Goal: Information Seeking & Learning: Learn about a topic

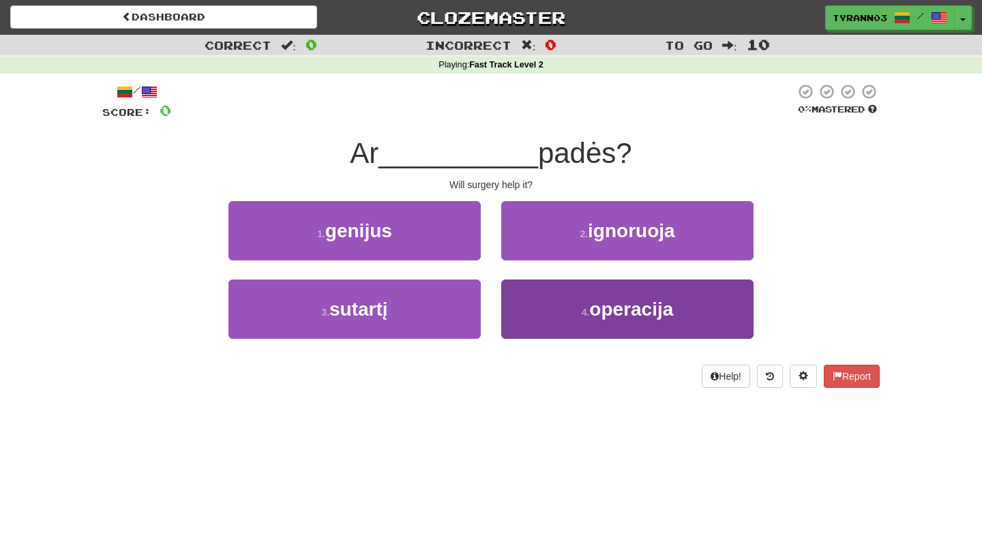
click at [556, 301] on button "4 . operacija" at bounding box center [627, 309] width 252 height 59
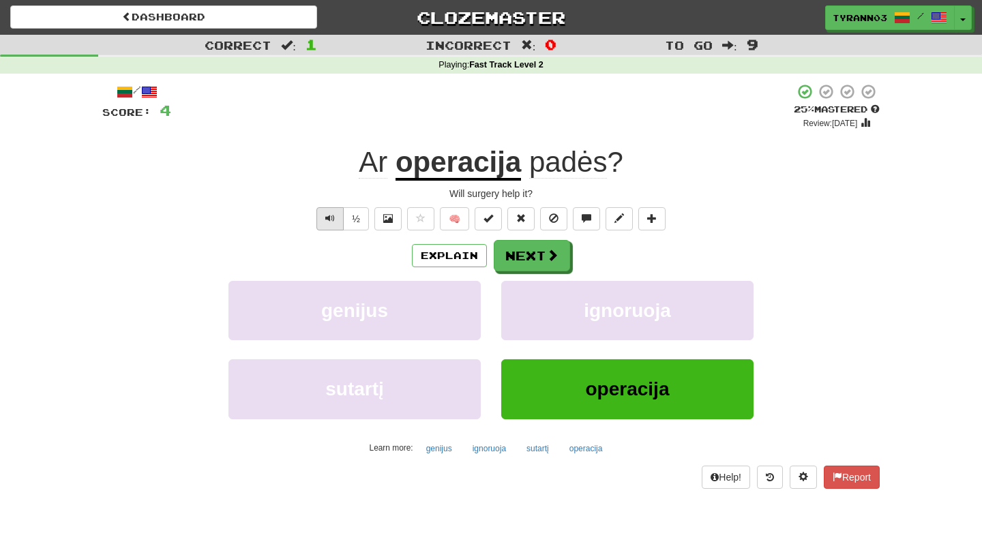
click at [333, 222] on span "Text-to-speech controls" at bounding box center [330, 218] width 10 height 10
click at [427, 247] on button "Explain" at bounding box center [449, 255] width 75 height 23
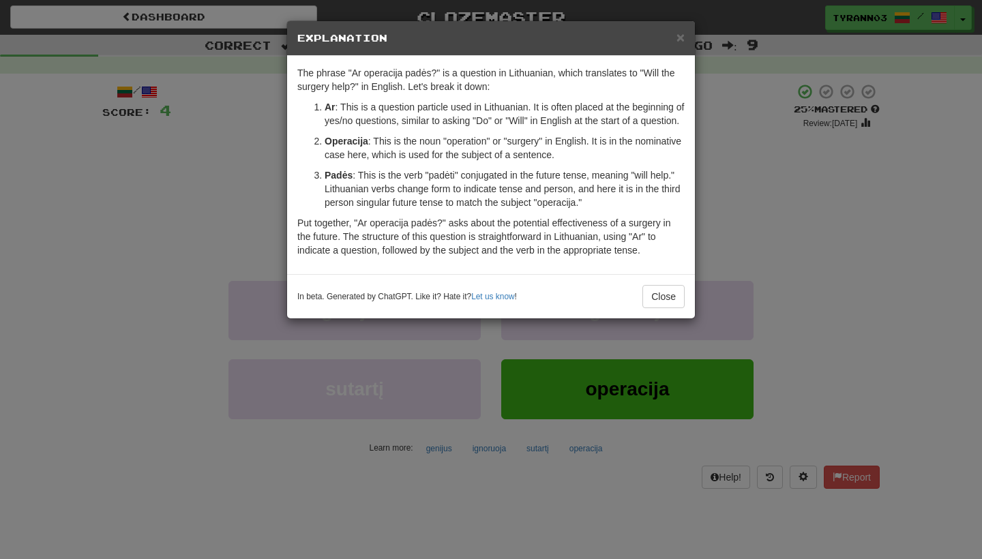
click at [231, 231] on div "× Explanation The phrase "Ar operacija padės?" is a question in Lithuanian, whi…" at bounding box center [491, 279] width 982 height 559
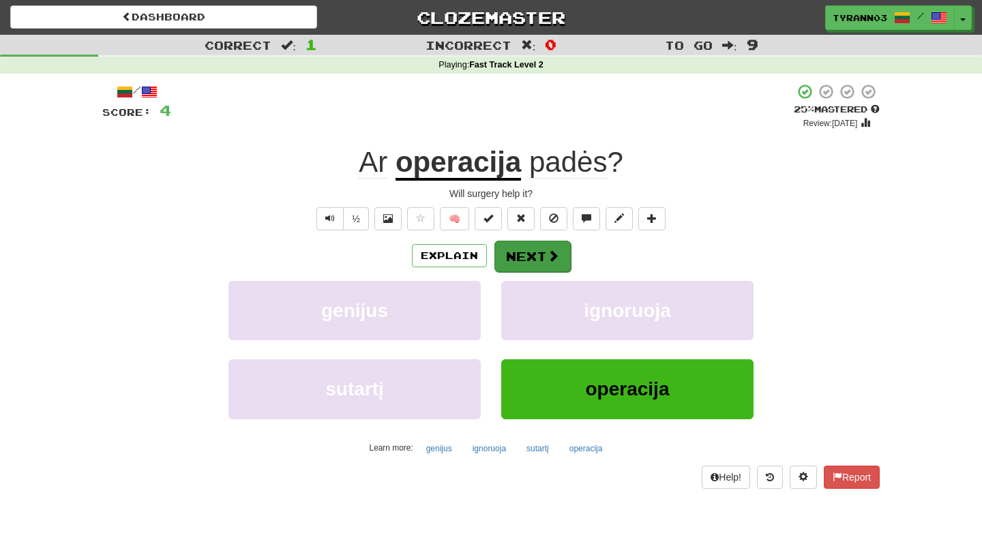
click at [533, 258] on button "Next" at bounding box center [532, 256] width 76 height 31
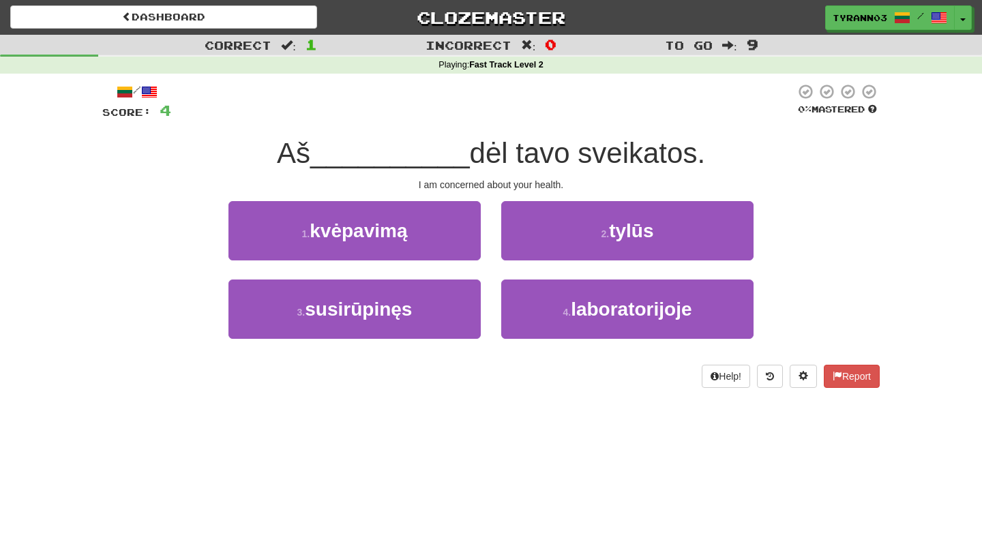
click at [485, 320] on div "3 . susirūpinęs" at bounding box center [354, 319] width 273 height 78
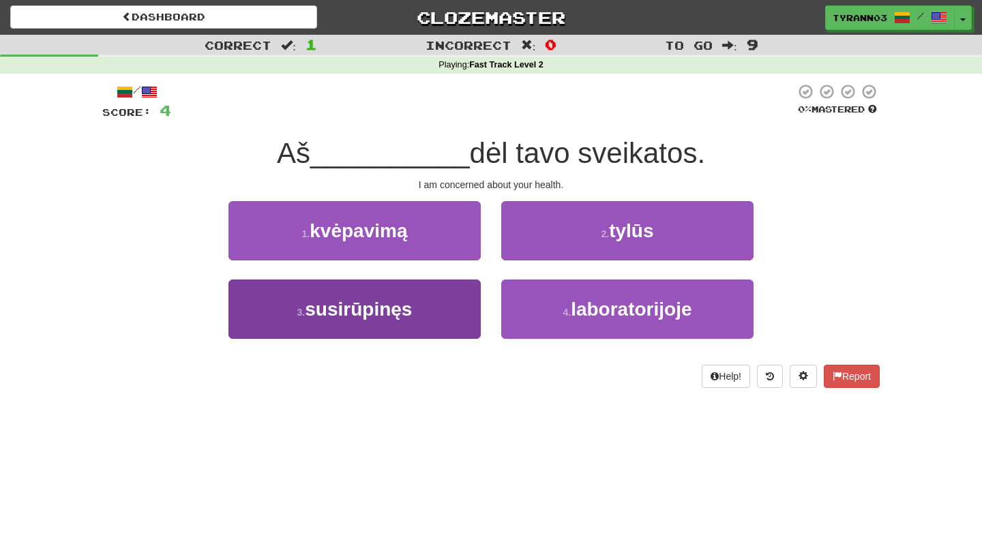
click at [468, 318] on button "3 . susirūpinęs" at bounding box center [354, 309] width 252 height 59
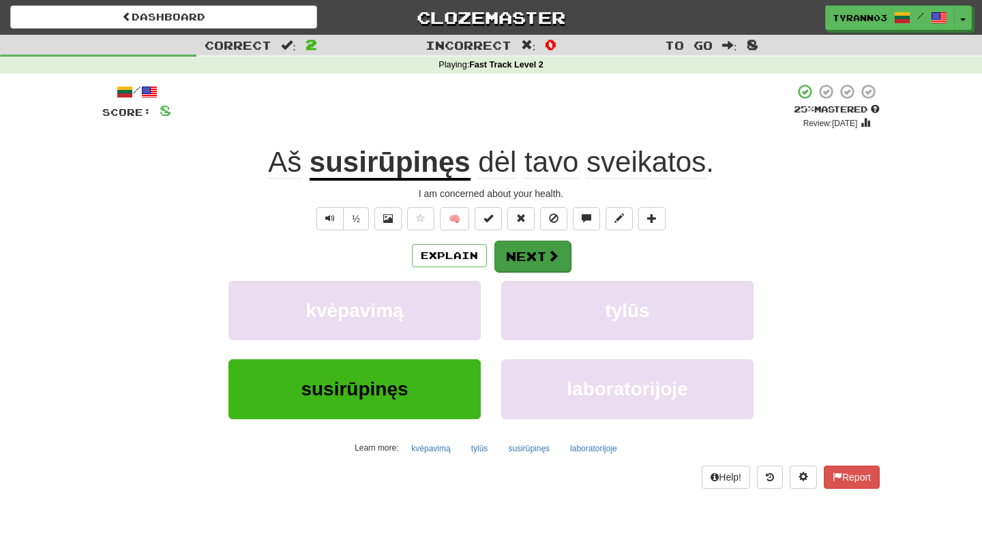
click at [541, 255] on button "Next" at bounding box center [532, 256] width 76 height 31
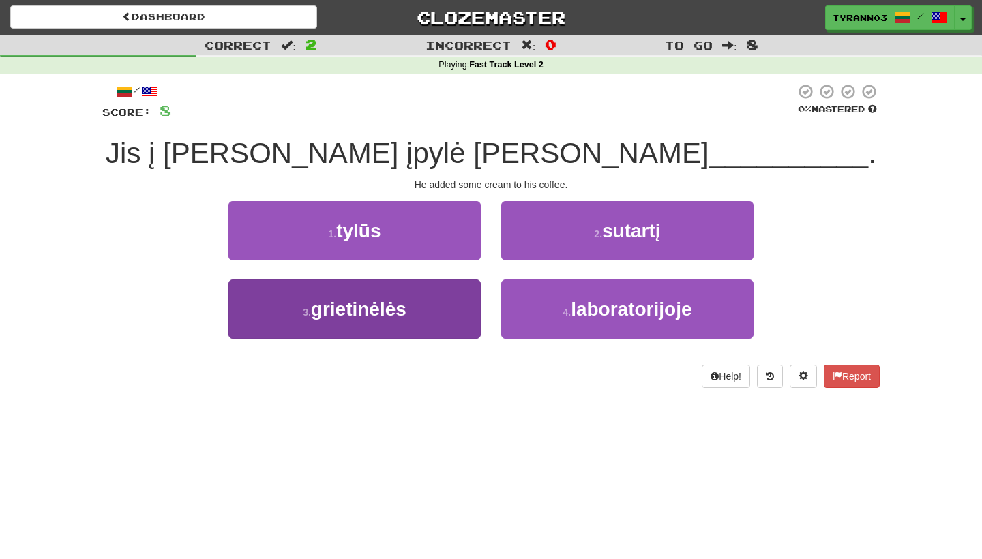
click at [460, 303] on button "3 . grietinėlės" at bounding box center [354, 309] width 252 height 59
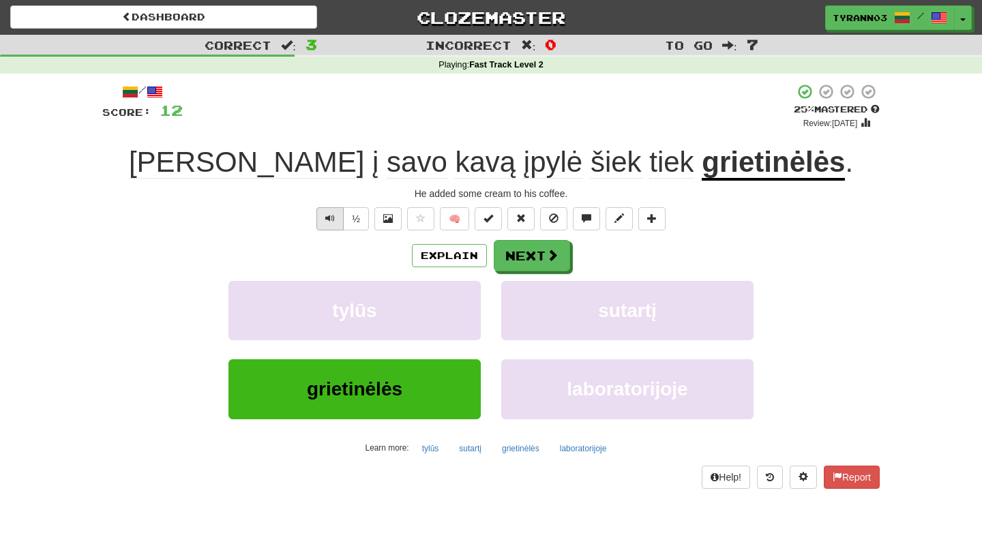
click at [329, 226] on button "Text-to-speech controls" at bounding box center [329, 218] width 27 height 23
click at [458, 256] on button "Explain" at bounding box center [449, 255] width 75 height 23
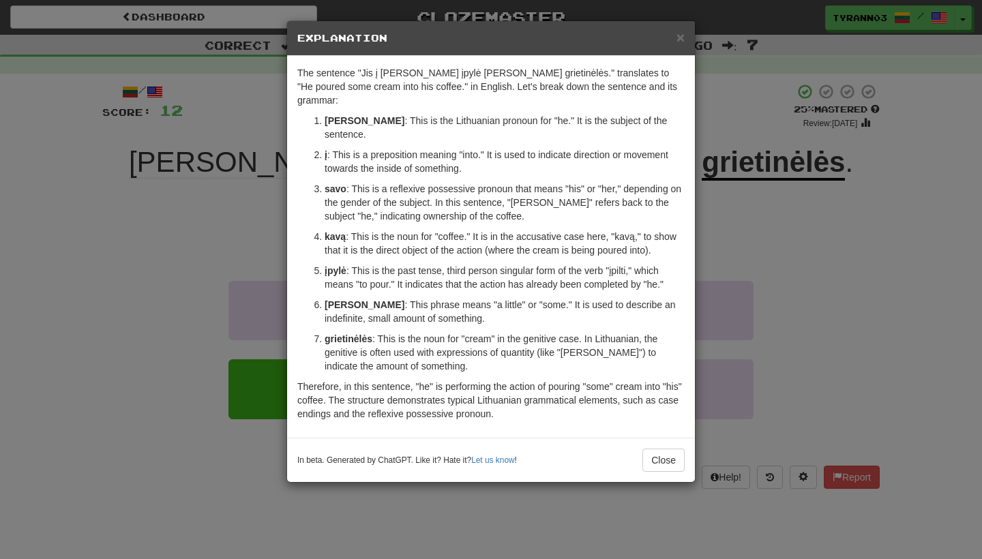
click at [245, 435] on div "× Explanation The sentence "Jis į [PERSON_NAME] įpylė [PERSON_NAME] grietinėlės…" at bounding box center [491, 279] width 982 height 559
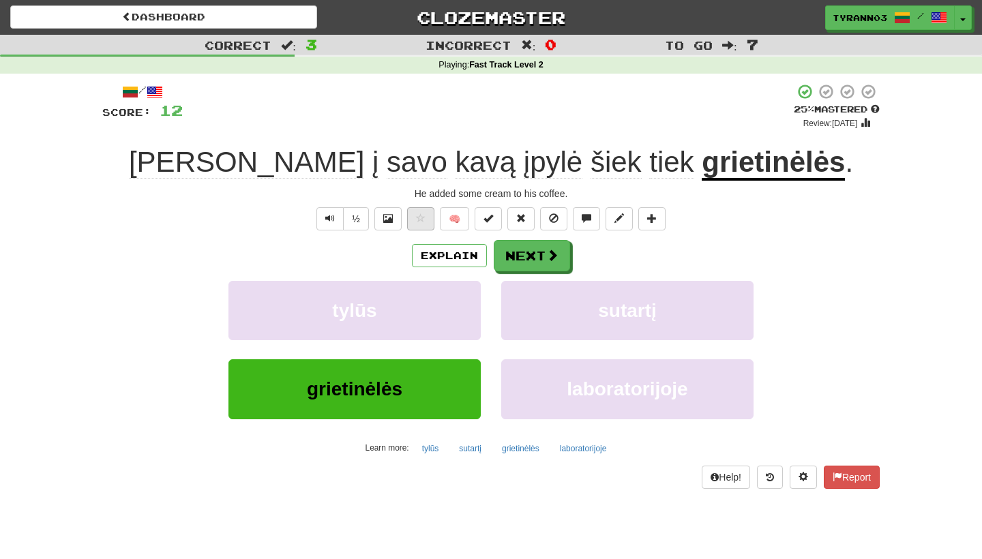
click at [427, 221] on button at bounding box center [420, 218] width 27 height 23
click at [423, 222] on button at bounding box center [420, 218] width 27 height 23
click at [563, 258] on button "Next" at bounding box center [532, 256] width 76 height 31
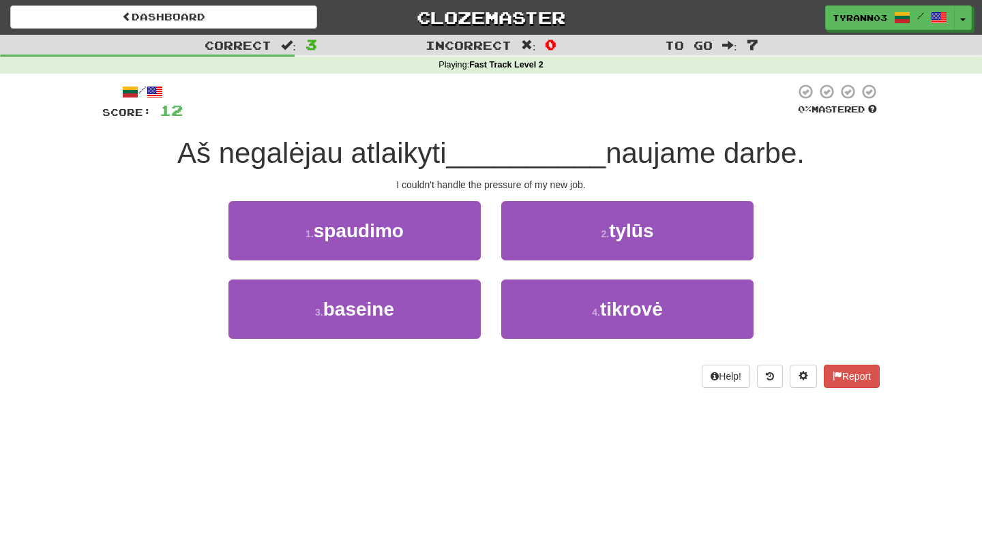
click at [388, 340] on div "3 . baseine" at bounding box center [354, 319] width 273 height 78
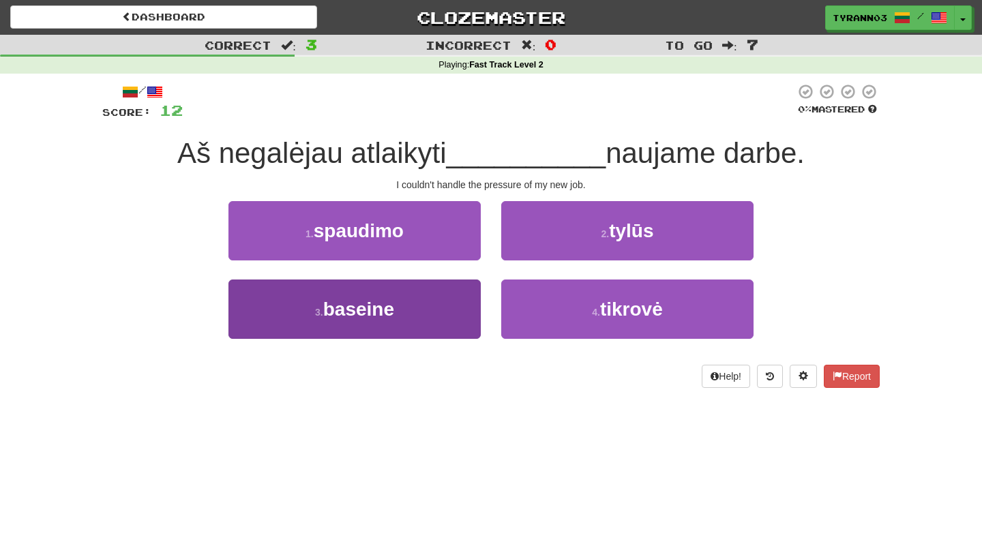
click at [396, 323] on button "3 . baseine" at bounding box center [354, 309] width 252 height 59
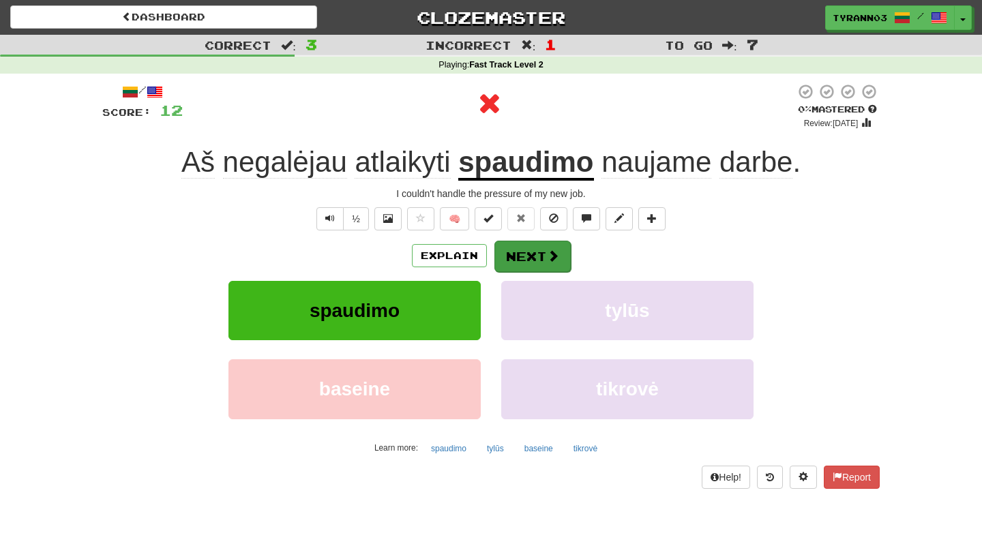
click at [532, 254] on button "Next" at bounding box center [532, 256] width 76 height 31
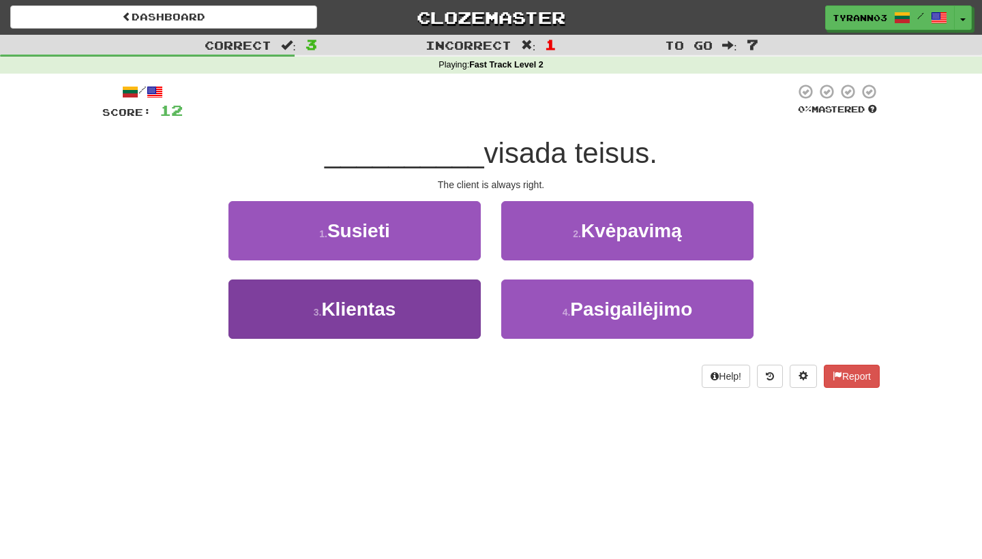
click at [465, 299] on button "3 . Klientas" at bounding box center [354, 309] width 252 height 59
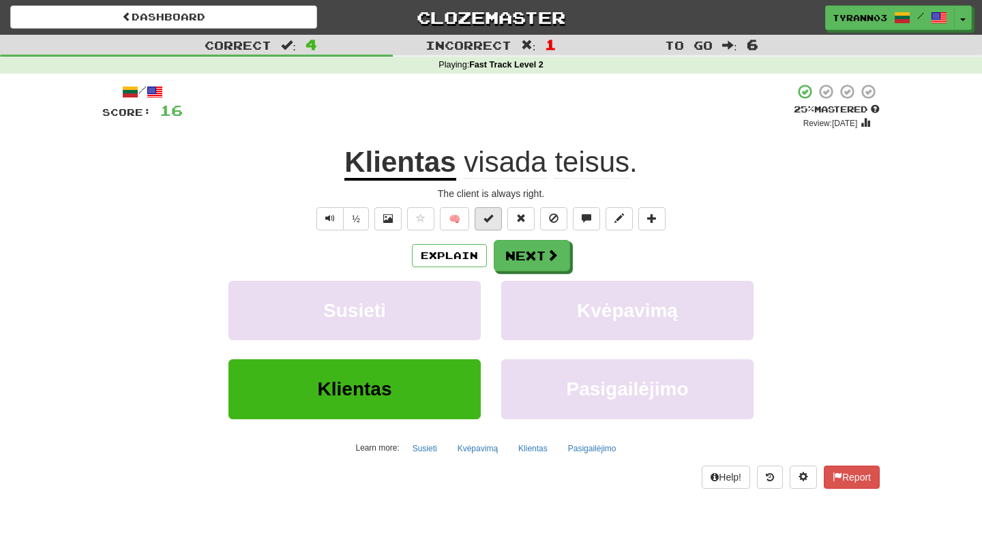
click at [493, 219] on span at bounding box center [488, 218] width 10 height 10
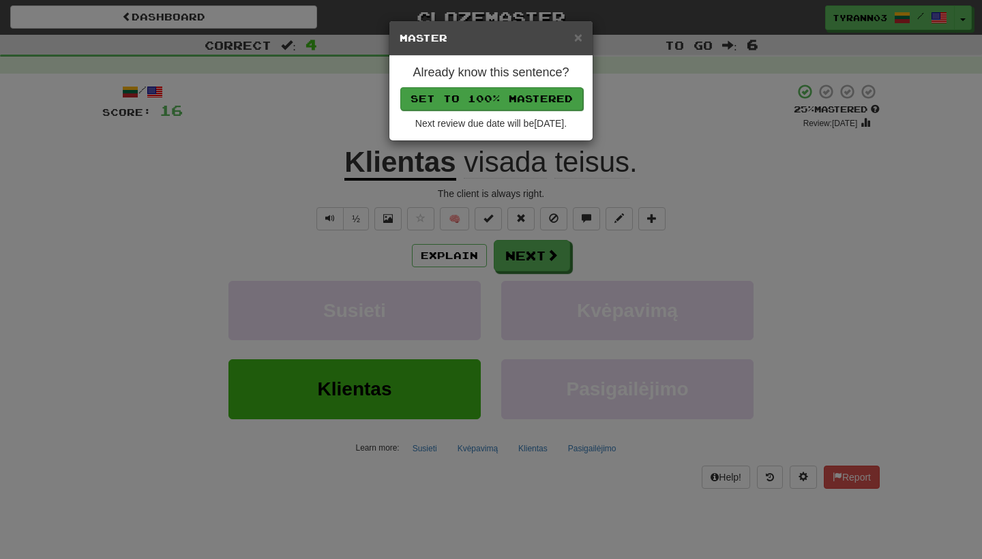
click at [543, 102] on button "Set to 100% Mastered" at bounding box center [491, 98] width 183 height 23
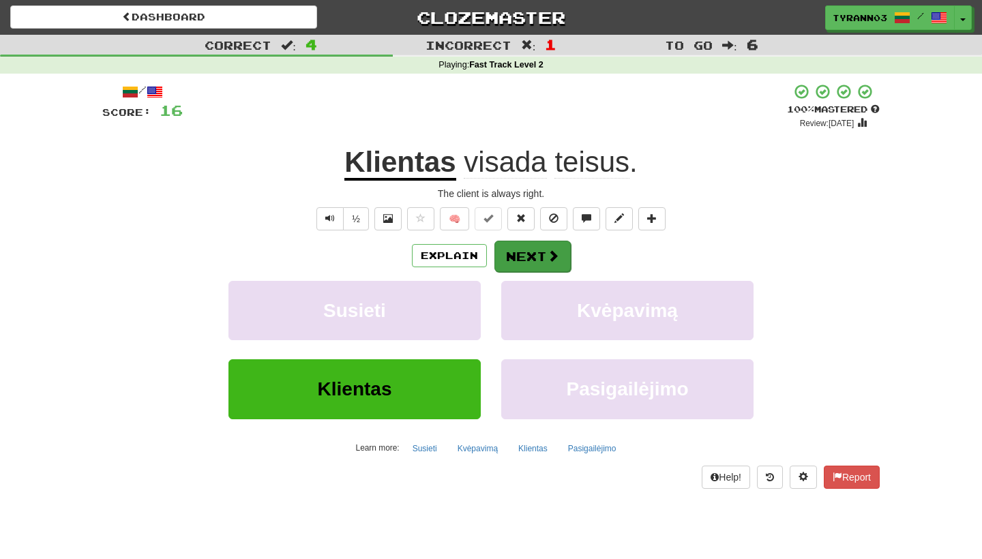
click at [516, 258] on button "Next" at bounding box center [532, 256] width 76 height 31
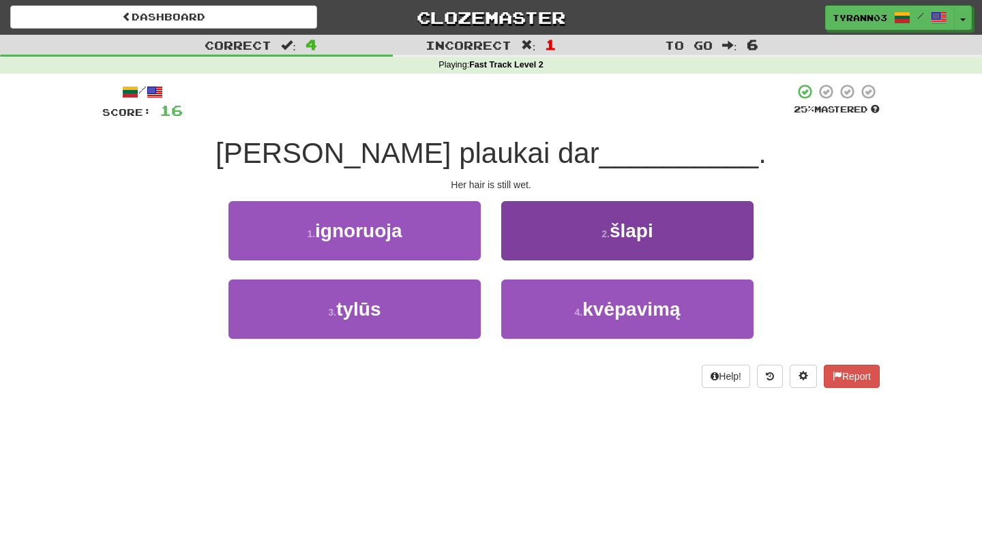
click at [558, 241] on button "2 . šlapi" at bounding box center [627, 230] width 252 height 59
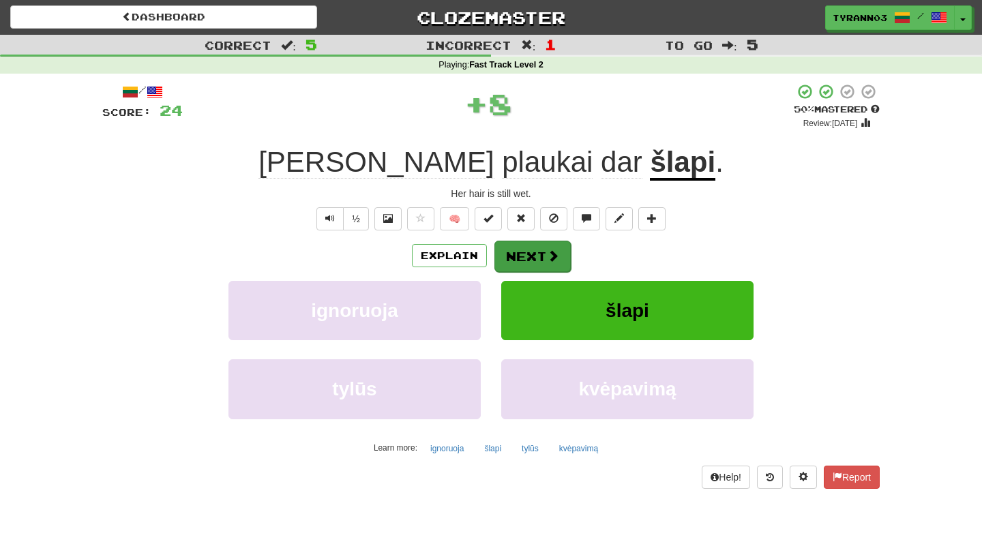
click at [530, 260] on button "Next" at bounding box center [532, 256] width 76 height 31
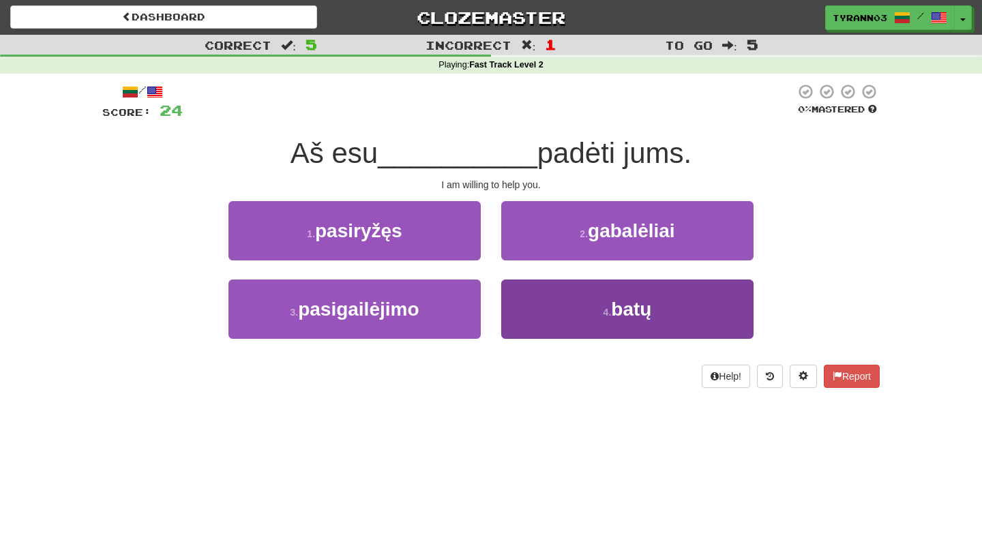
click at [535, 336] on button "4 . [GEOGRAPHIC_DATA]" at bounding box center [627, 309] width 252 height 59
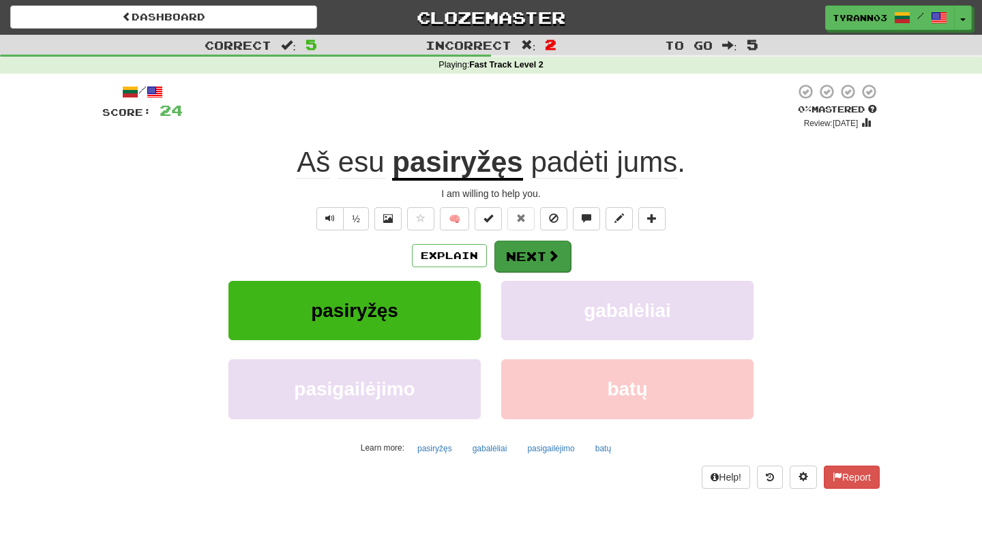
click at [530, 251] on button "Next" at bounding box center [532, 256] width 76 height 31
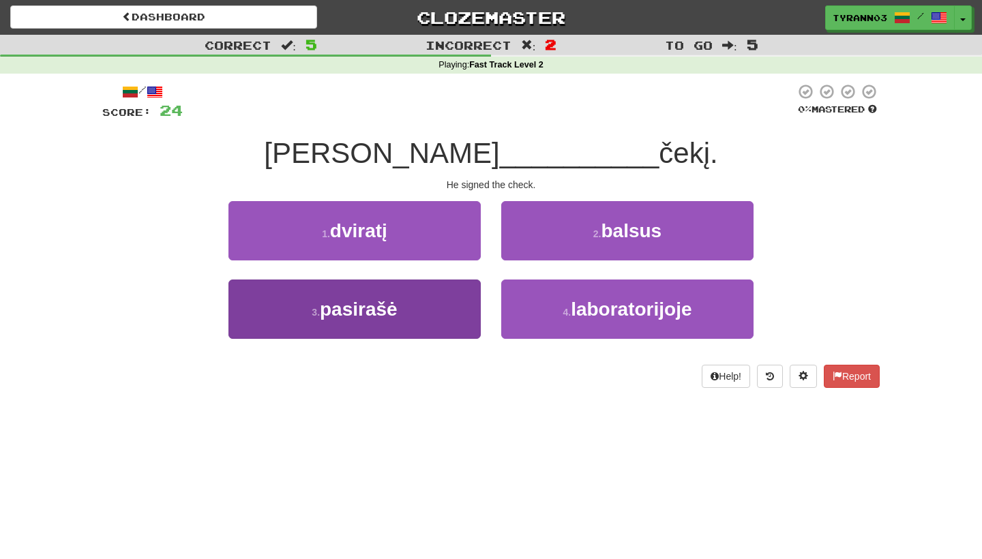
click at [447, 303] on button "3 . pasirašė" at bounding box center [354, 309] width 252 height 59
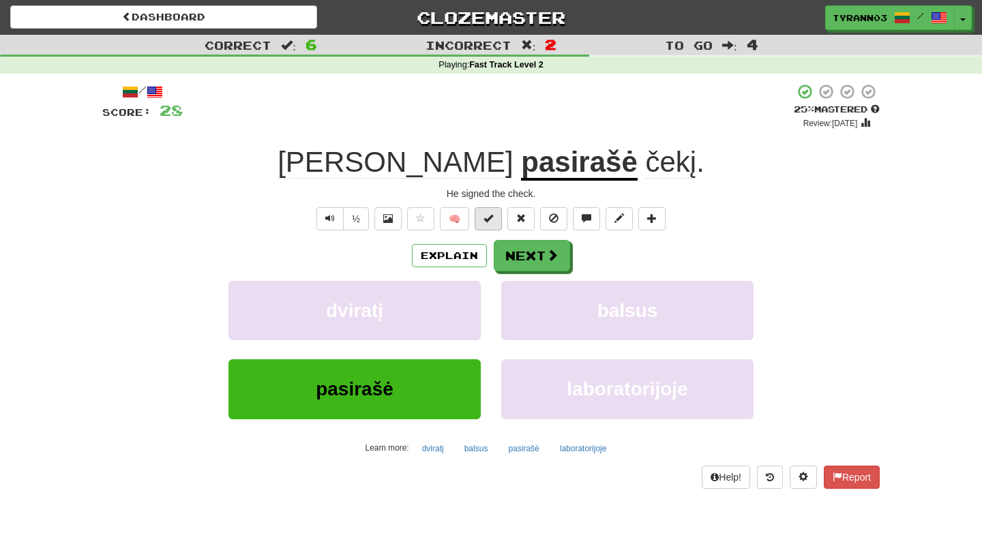
click at [487, 224] on button at bounding box center [488, 218] width 27 height 23
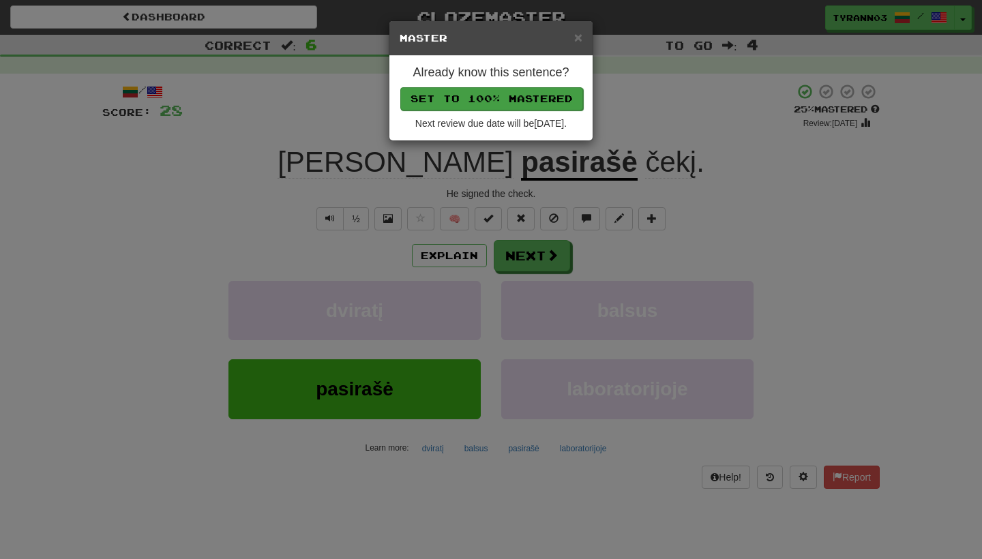
click at [517, 99] on button "Set to 100% Mastered" at bounding box center [491, 98] width 183 height 23
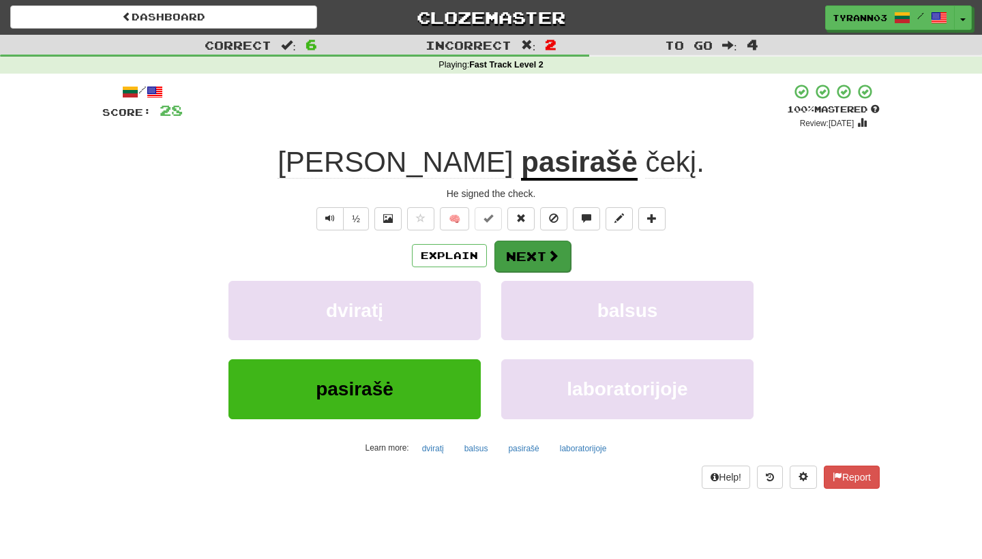
click at [528, 263] on button "Next" at bounding box center [532, 256] width 76 height 31
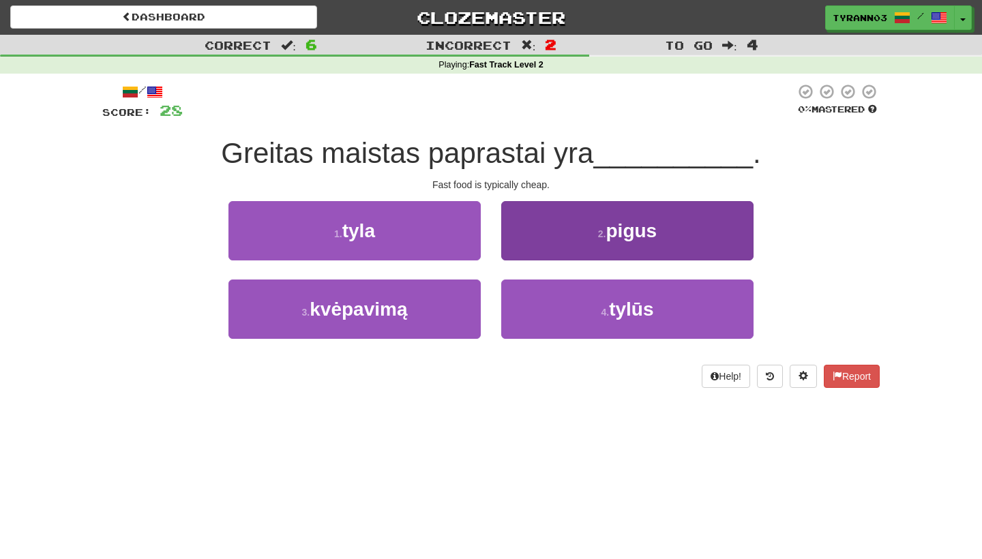
click at [575, 239] on button "2 . pigus" at bounding box center [627, 230] width 252 height 59
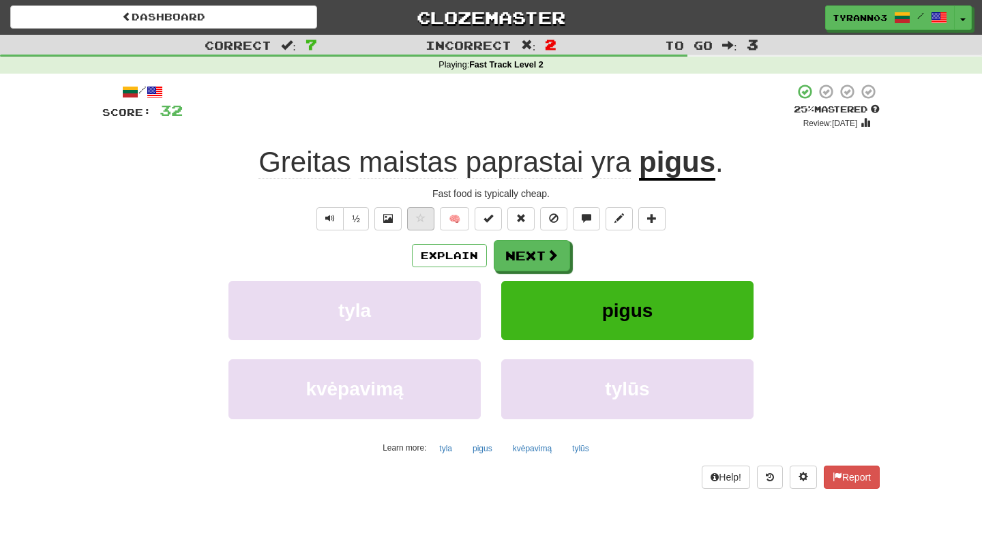
click at [423, 217] on span at bounding box center [421, 218] width 10 height 10
click at [485, 225] on button at bounding box center [488, 218] width 27 height 23
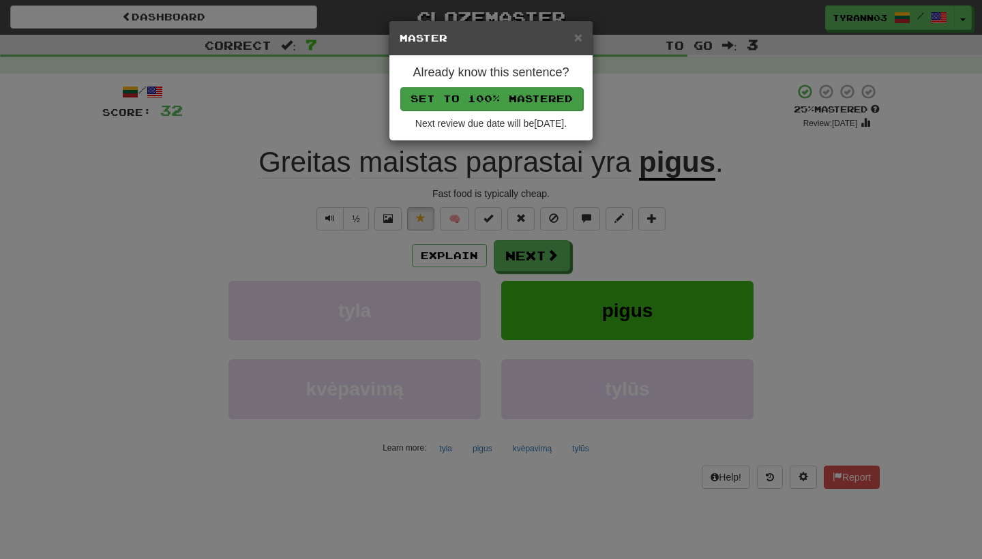
click at [518, 87] on button "Set to 100% Mastered" at bounding box center [491, 98] width 183 height 23
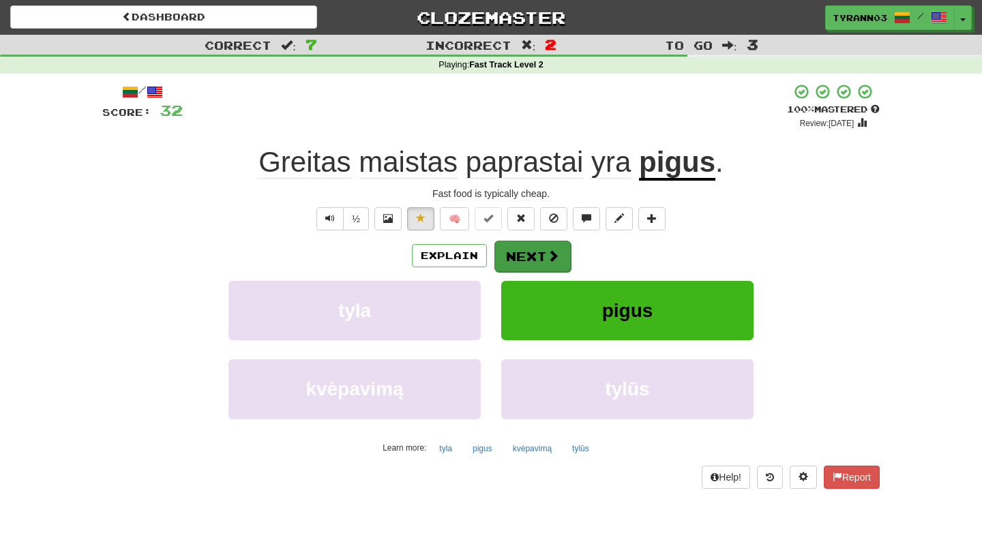
click at [547, 256] on span at bounding box center [553, 256] width 12 height 12
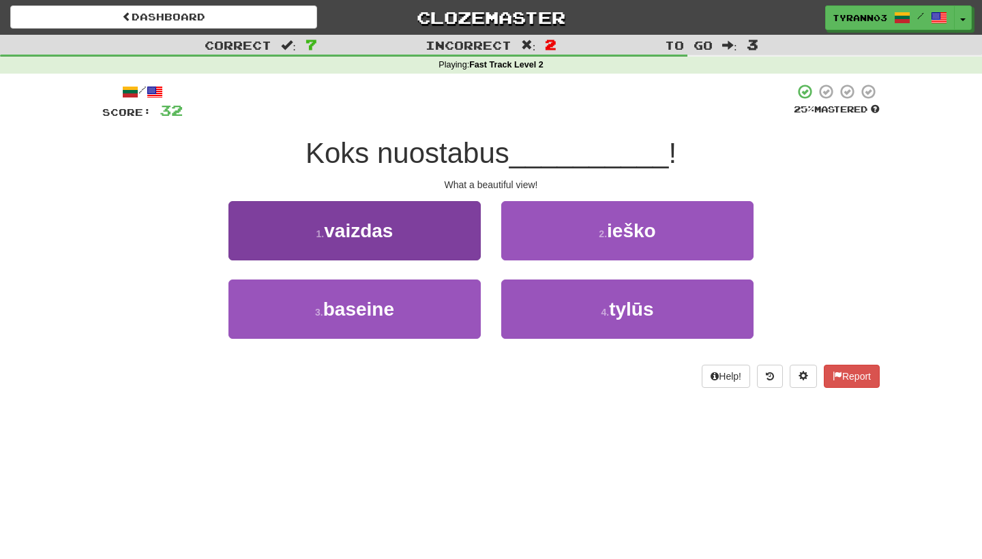
click at [475, 239] on button "1 . vaizdas" at bounding box center [354, 230] width 252 height 59
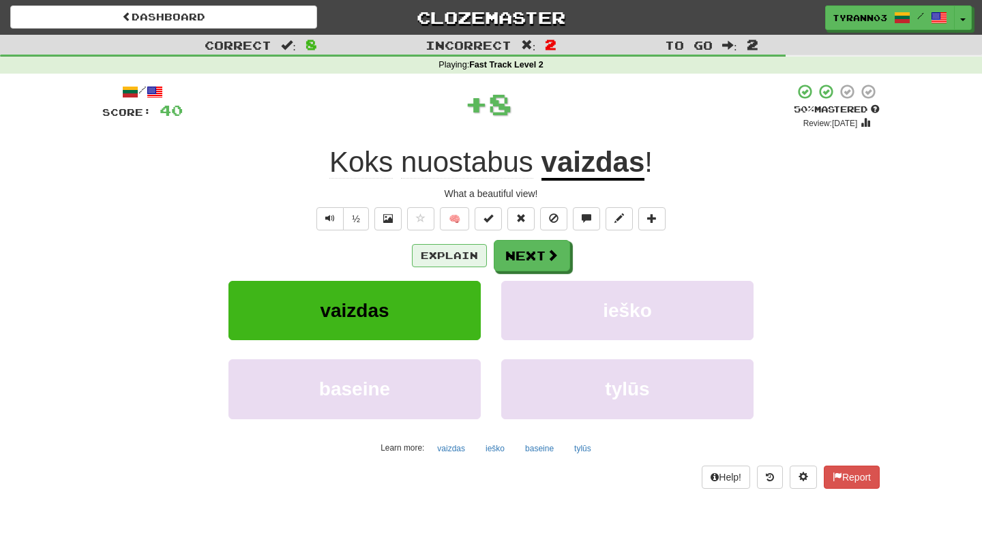
click at [464, 250] on button "Explain" at bounding box center [449, 255] width 75 height 23
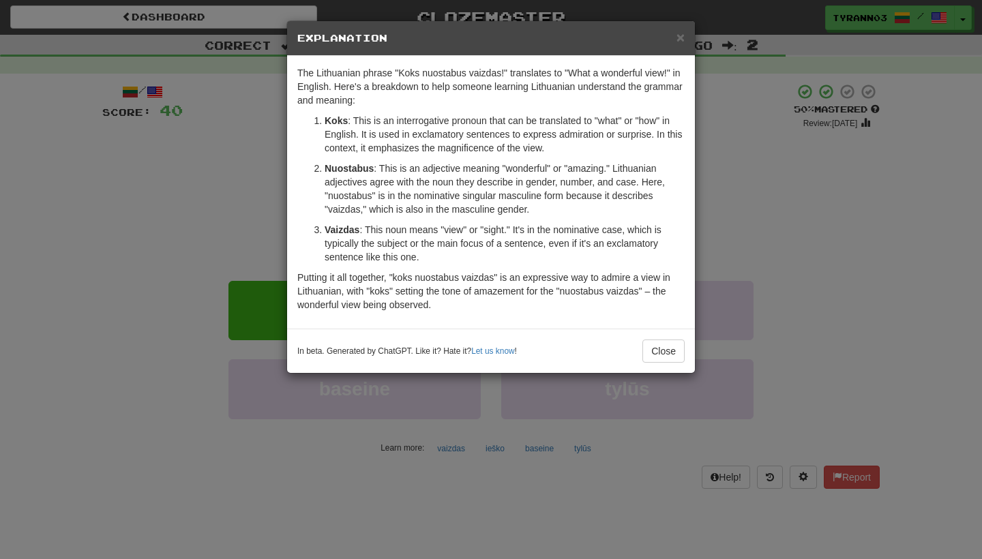
click at [250, 207] on div "× Explanation The Lithuanian phrase "Koks nuostabus vaizdas!" translates to "Wh…" at bounding box center [491, 279] width 982 height 559
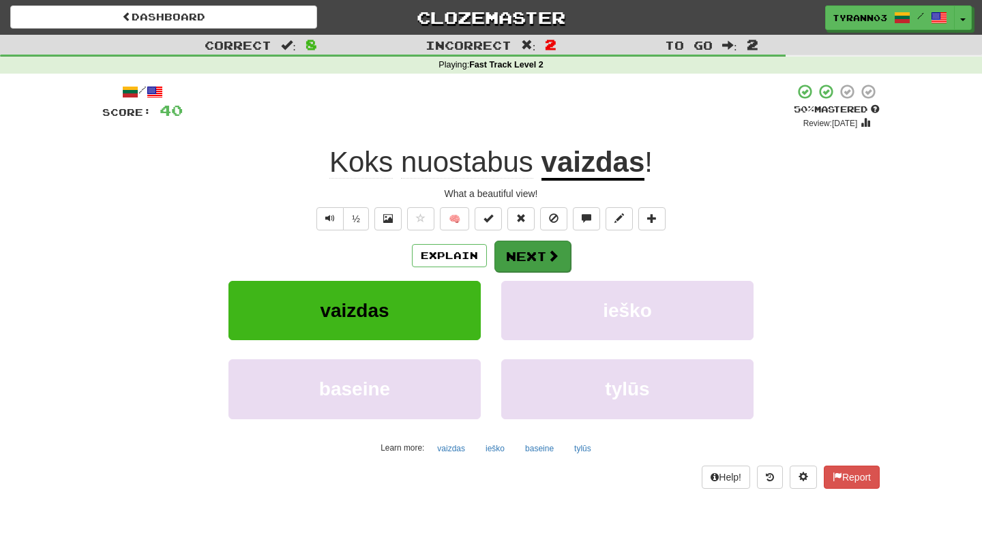
click at [535, 252] on button "Next" at bounding box center [532, 256] width 76 height 31
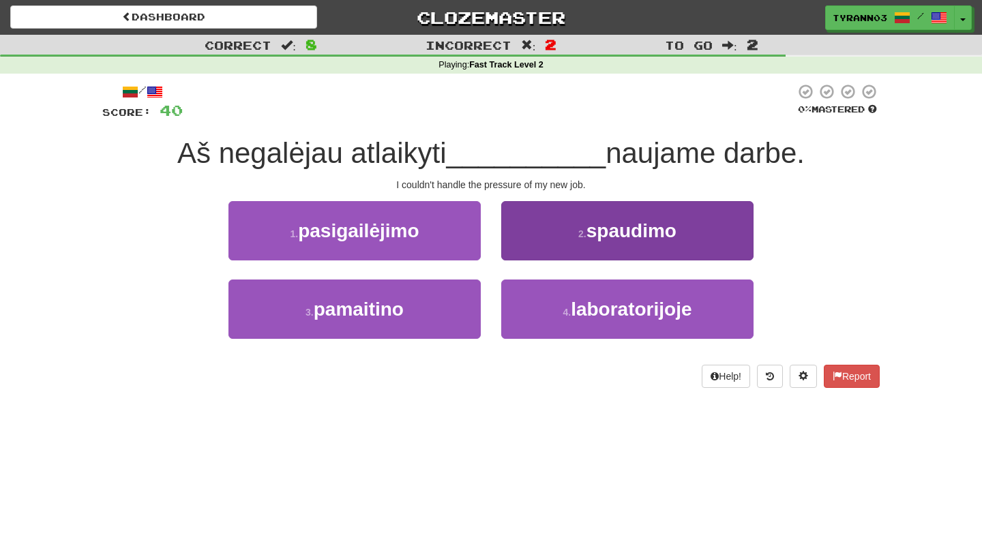
click at [556, 243] on button "2 . spaudimo" at bounding box center [627, 230] width 252 height 59
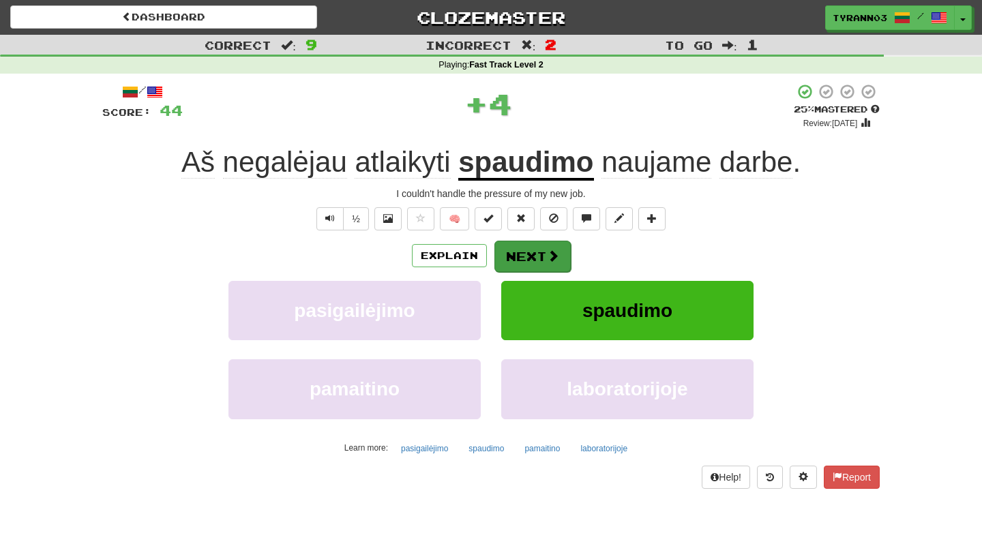
click at [531, 256] on button "Next" at bounding box center [532, 256] width 76 height 31
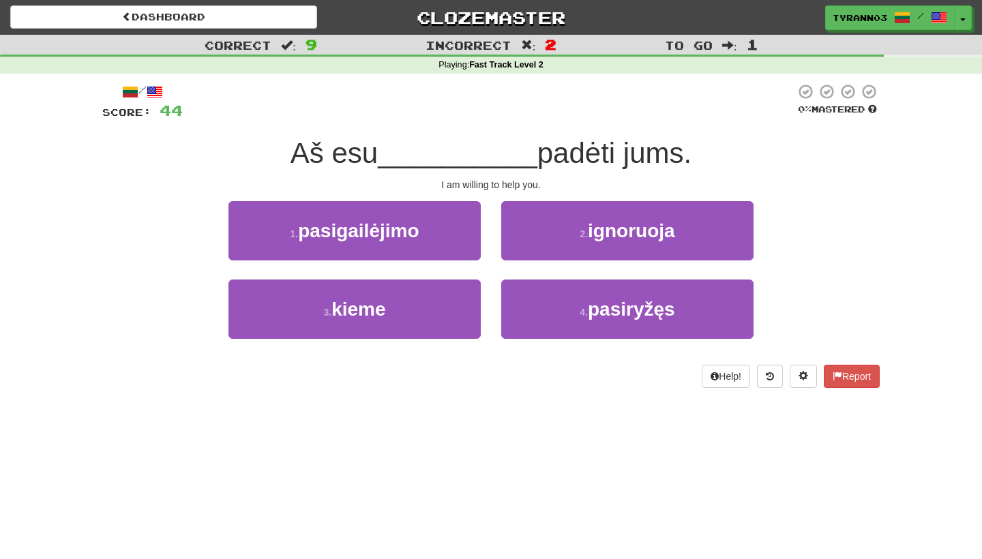
click at [541, 337] on div "4 . pasiryžęs" at bounding box center [627, 319] width 273 height 78
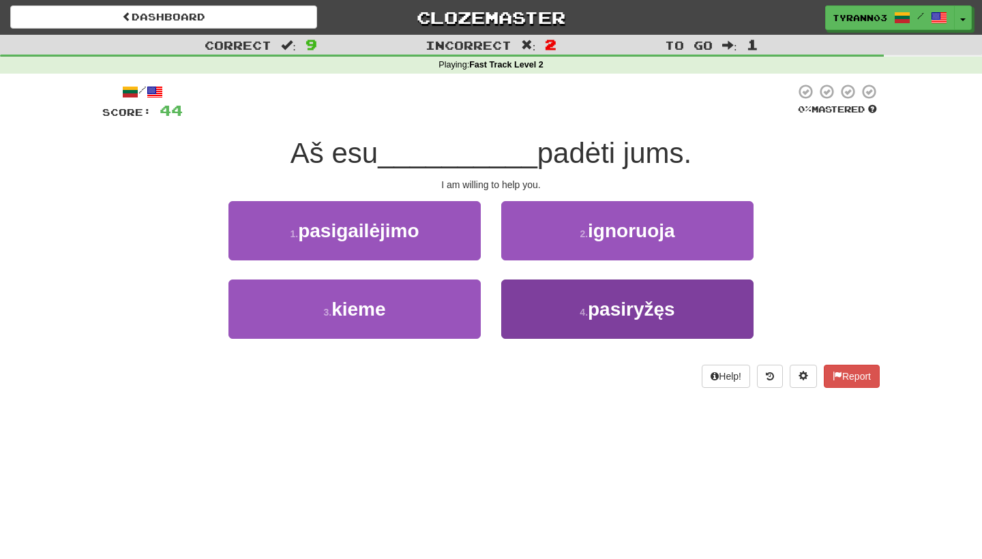
click at [559, 312] on button "4 . pasiryžęs" at bounding box center [627, 309] width 252 height 59
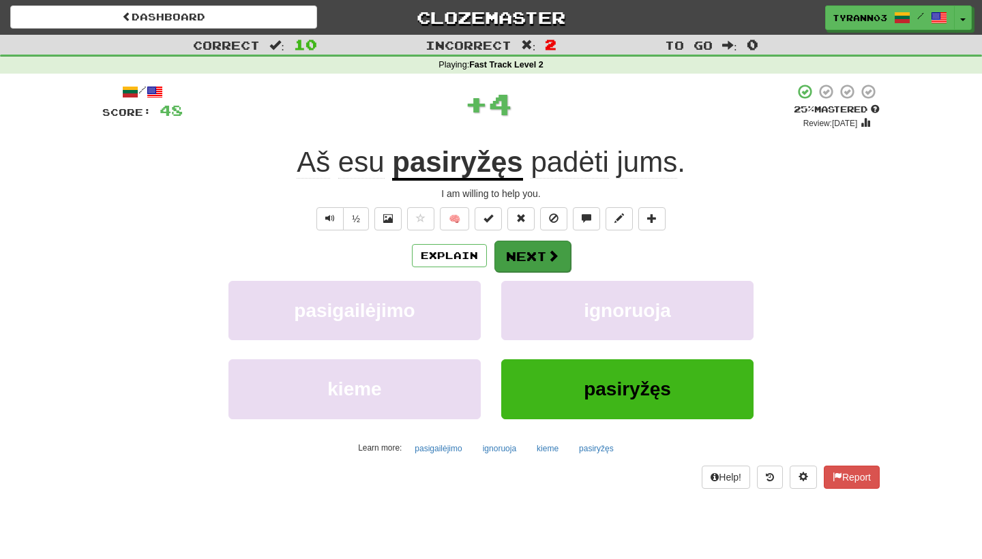
click at [554, 256] on span at bounding box center [553, 256] width 12 height 12
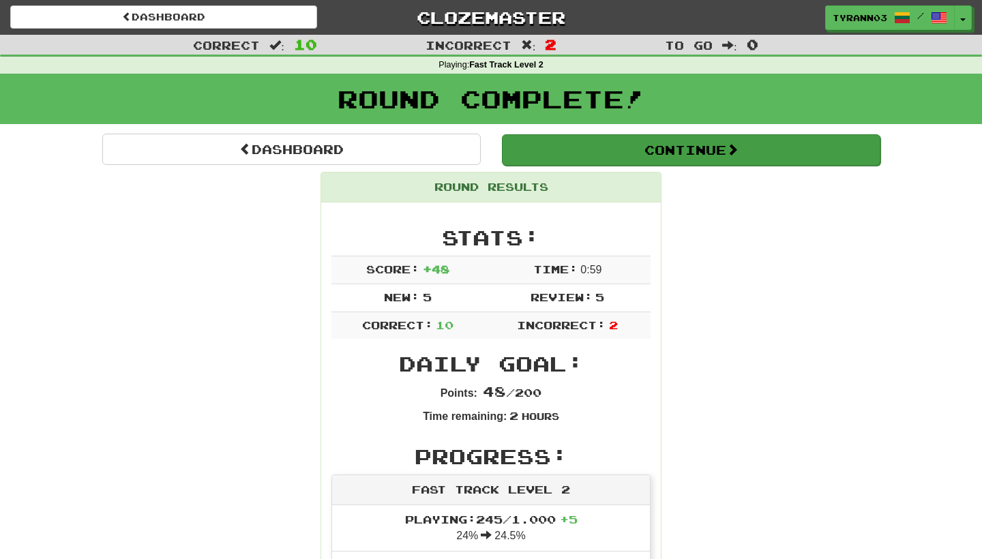
click at [691, 139] on button "Continue" at bounding box center [691, 149] width 378 height 31
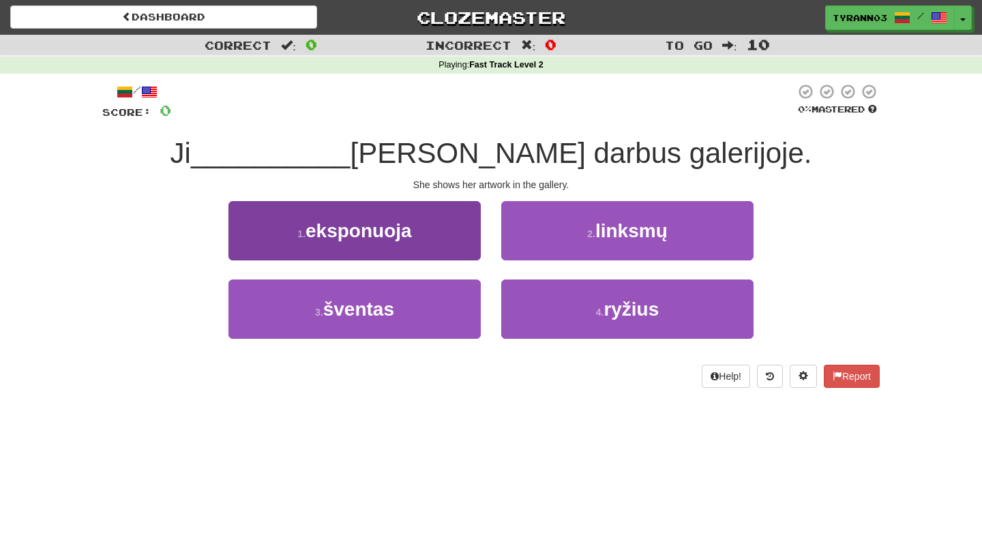
click at [468, 244] on button "1 . eksponuoja" at bounding box center [354, 230] width 252 height 59
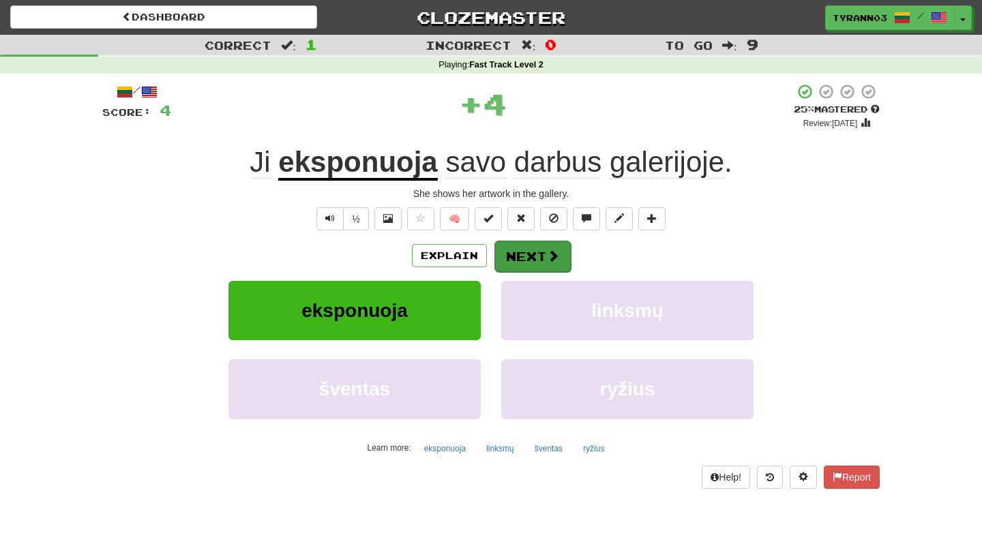
click at [523, 259] on button "Next" at bounding box center [532, 256] width 76 height 31
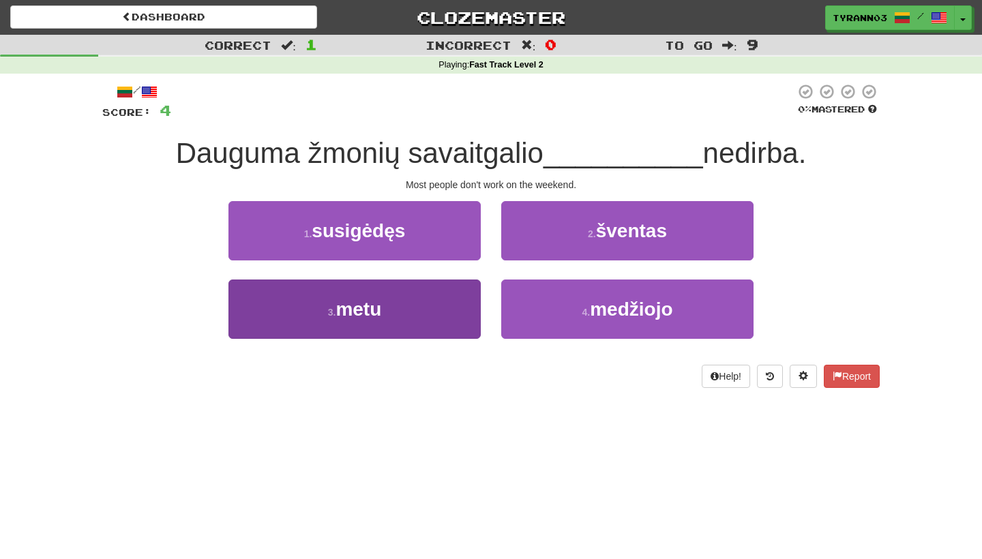
click at [458, 307] on button "3 . metu" at bounding box center [354, 309] width 252 height 59
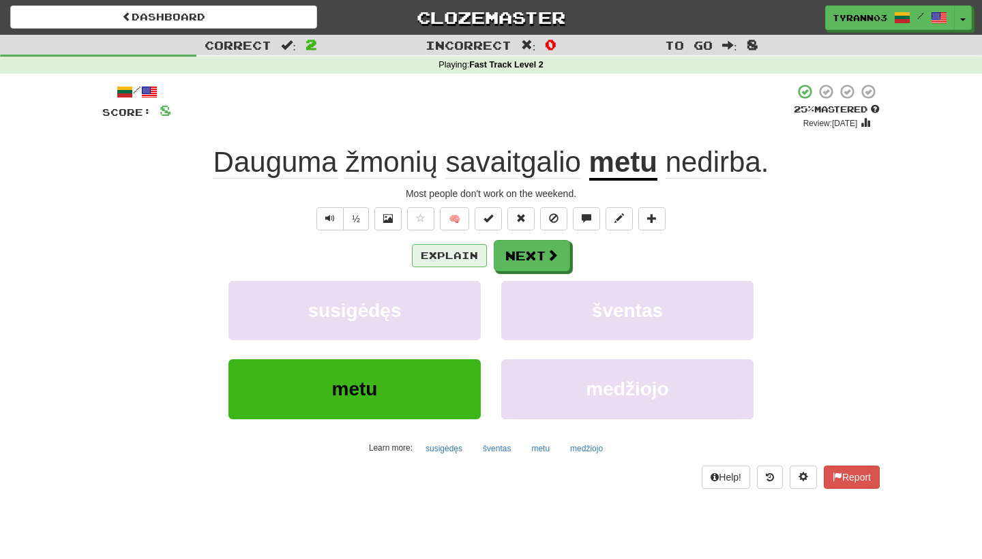
click at [468, 253] on button "Explain" at bounding box center [449, 255] width 75 height 23
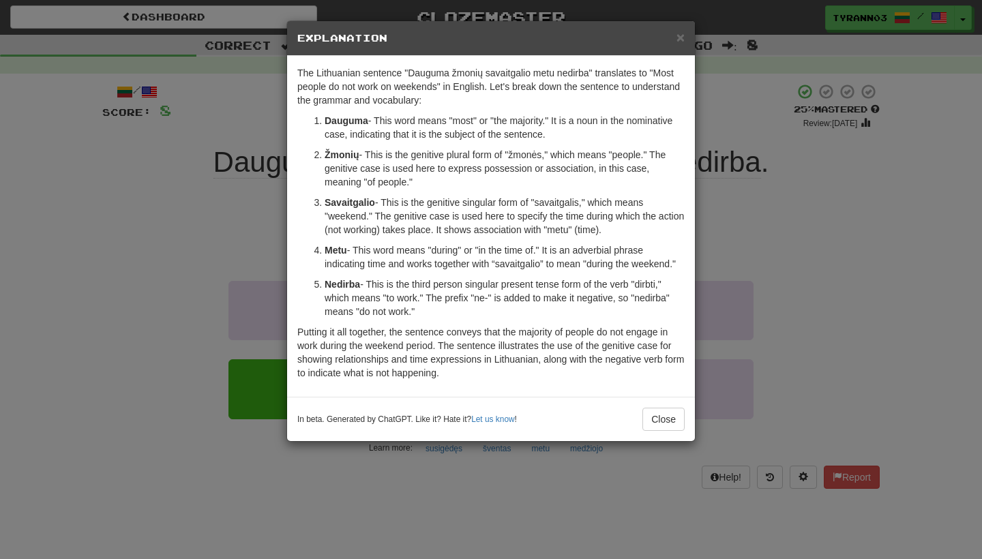
click at [892, 212] on div "× Explanation The Lithuanian sentence "Dauguma žmonių savaitgalio metu nedirba"…" at bounding box center [491, 279] width 982 height 559
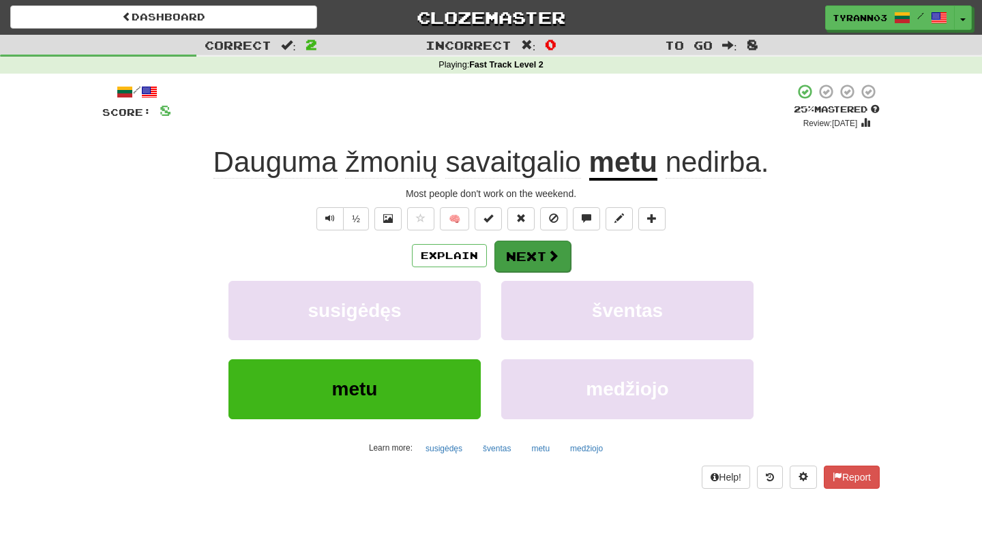
click at [543, 256] on button "Next" at bounding box center [532, 256] width 76 height 31
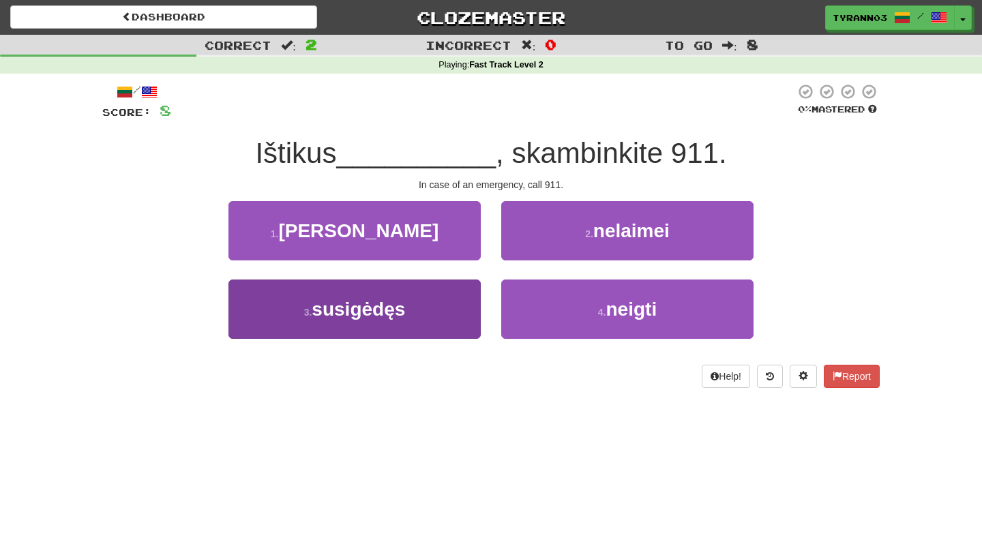
click at [475, 290] on button "3 . susigėdęs" at bounding box center [354, 309] width 252 height 59
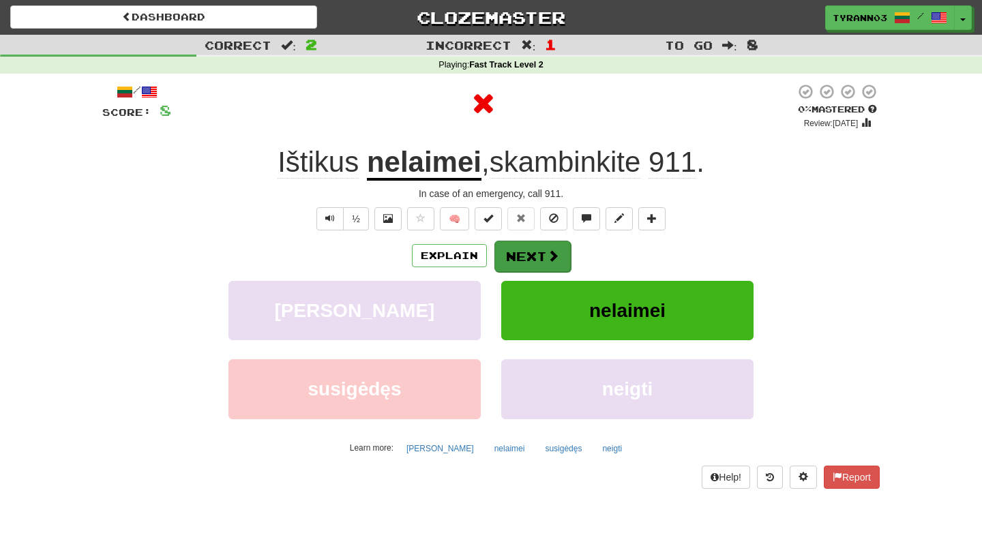
click at [542, 263] on button "Next" at bounding box center [532, 256] width 76 height 31
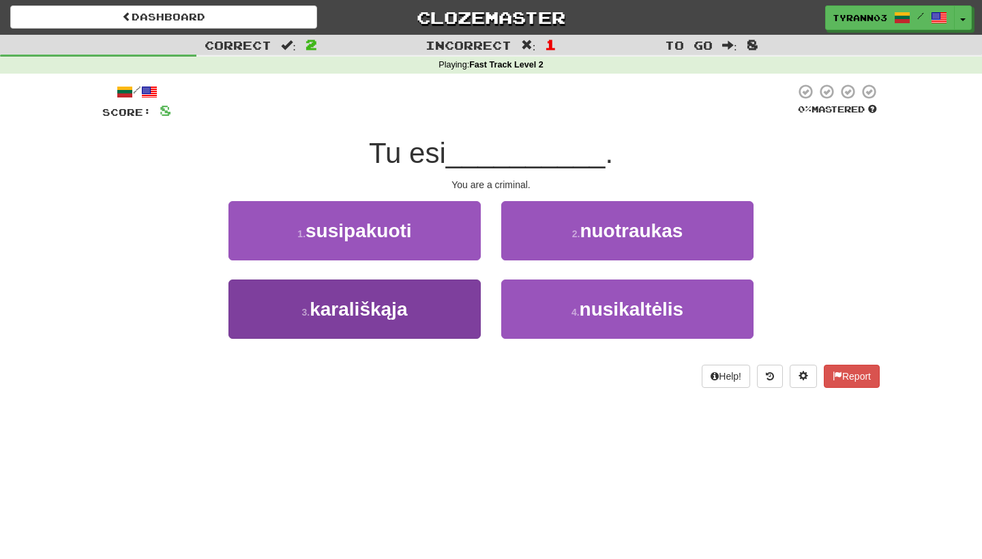
click at [435, 298] on button "3 . karališkąja" at bounding box center [354, 309] width 252 height 59
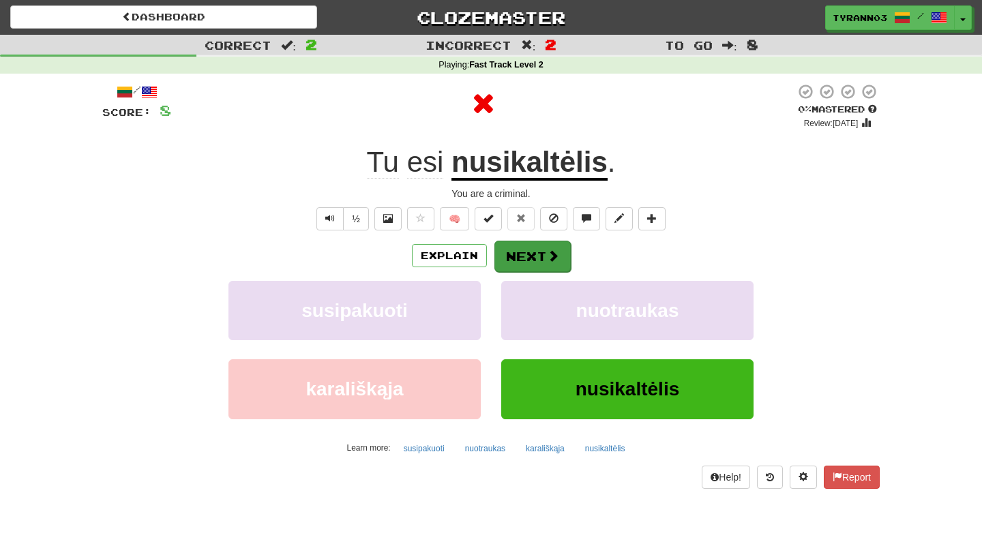
click at [541, 241] on button "Next" at bounding box center [532, 256] width 76 height 31
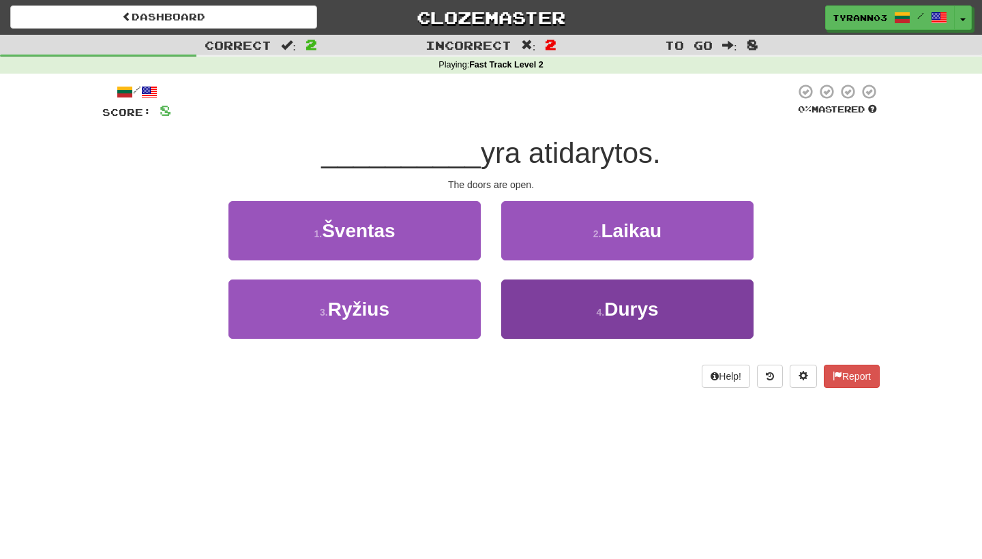
click at [524, 299] on button "4 . Durys" at bounding box center [627, 309] width 252 height 59
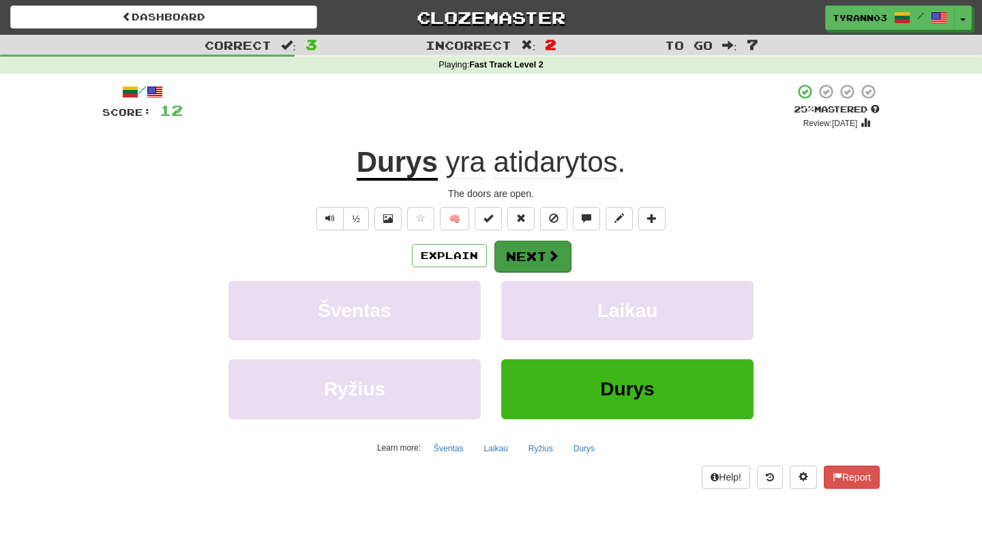
click at [525, 241] on button "Next" at bounding box center [532, 256] width 76 height 31
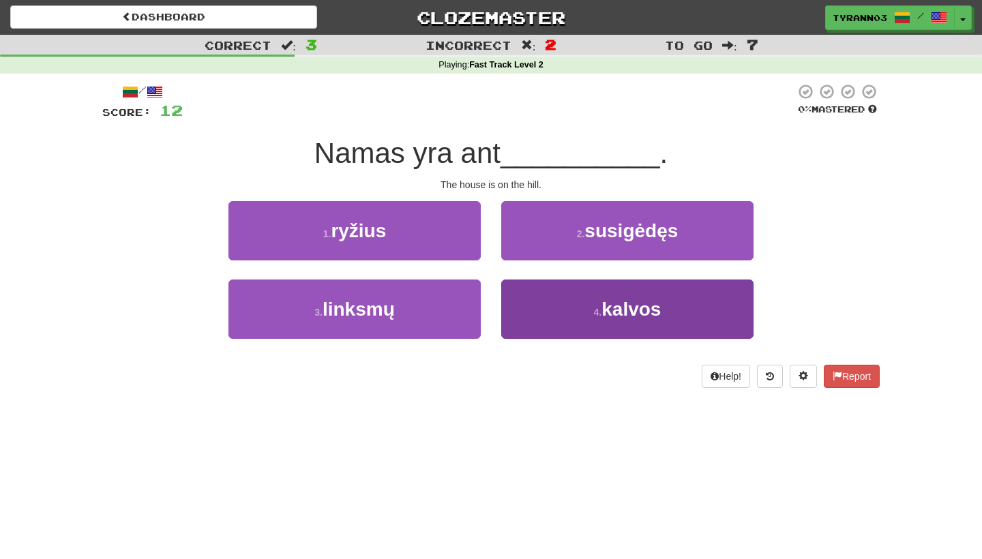
click at [537, 307] on button "4 . [GEOGRAPHIC_DATA]" at bounding box center [627, 309] width 252 height 59
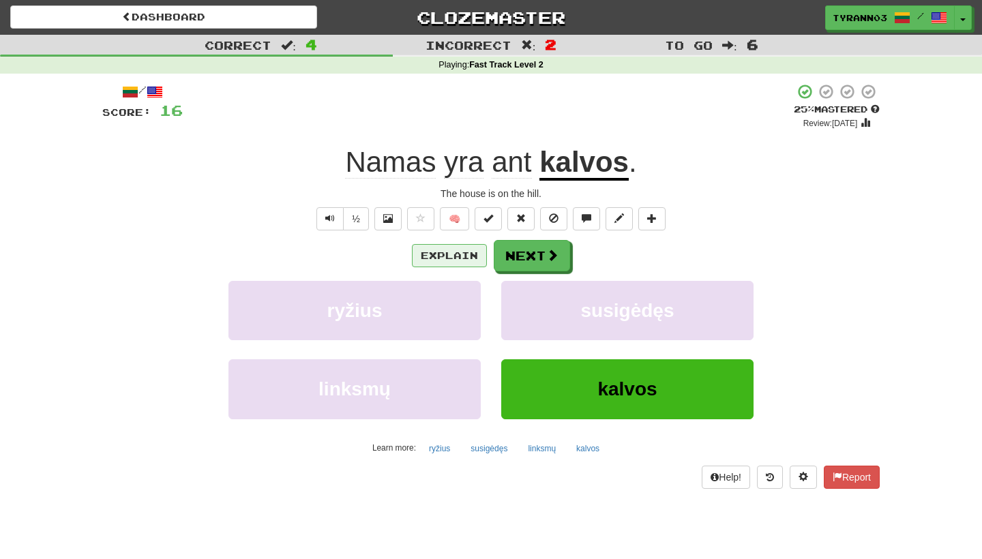
click at [455, 246] on button "Explain" at bounding box center [449, 255] width 75 height 23
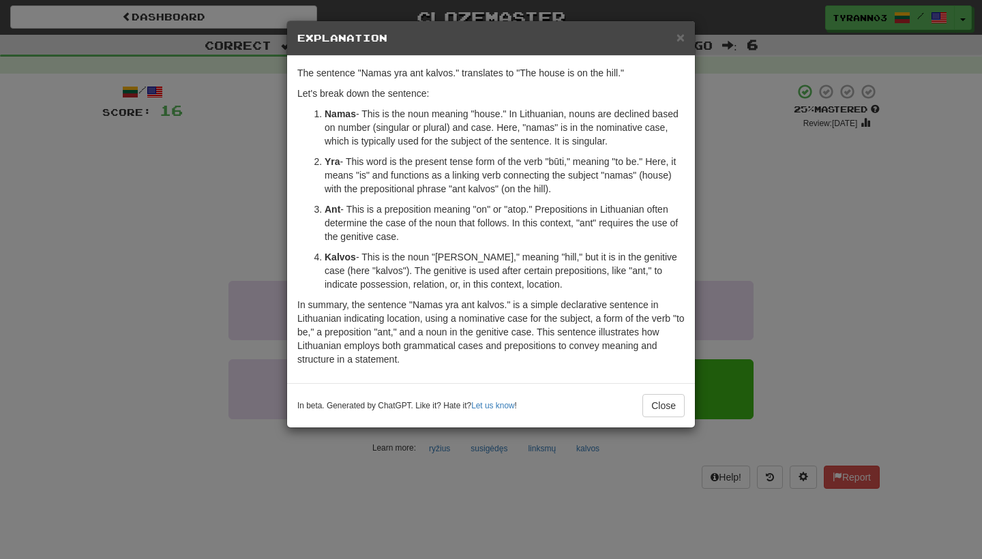
click at [239, 348] on div "× Explanation The sentence "Namas yra ant kalvos." translates to "The house is …" at bounding box center [491, 279] width 982 height 559
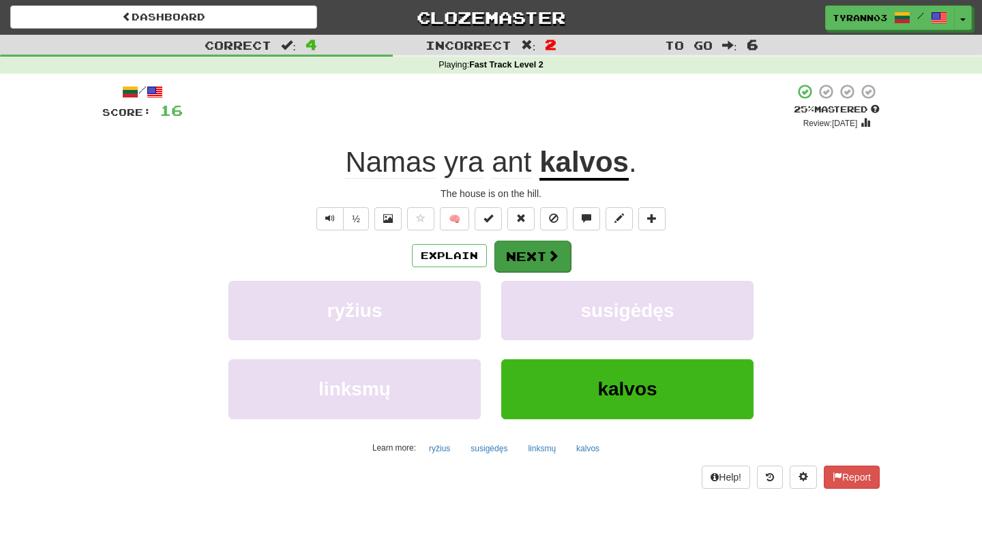
click at [556, 258] on span at bounding box center [553, 256] width 12 height 12
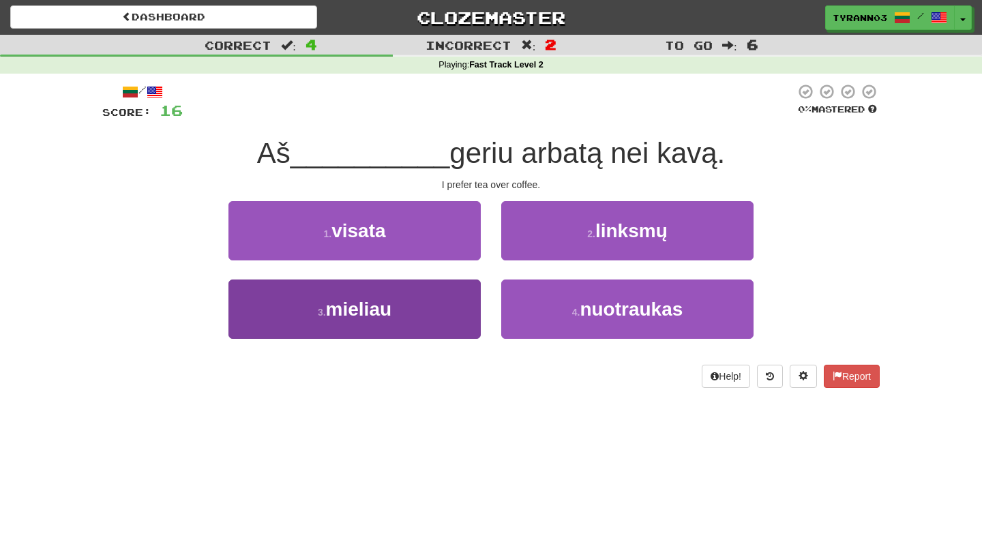
click at [455, 299] on button "3 . mieliau" at bounding box center [354, 309] width 252 height 59
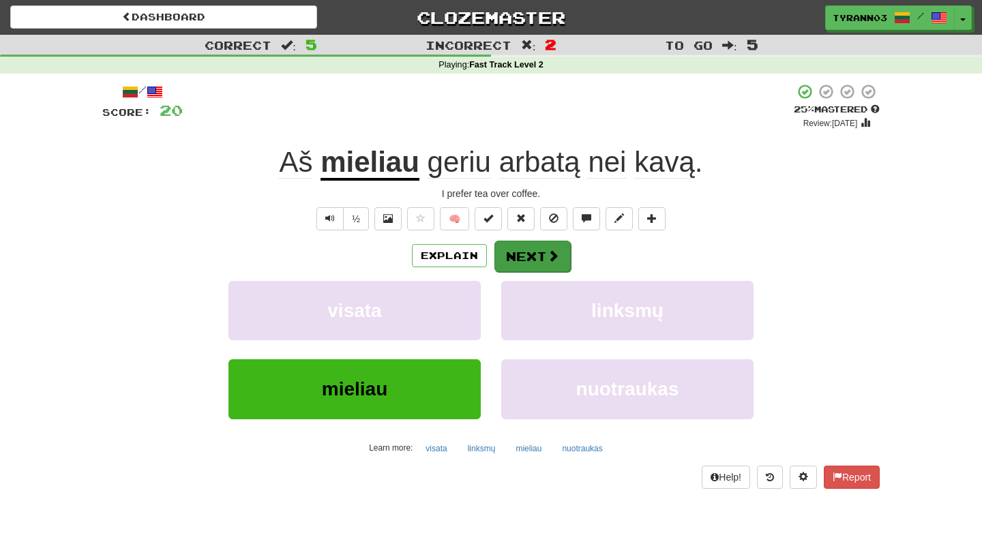
click at [533, 263] on button "Next" at bounding box center [532, 256] width 76 height 31
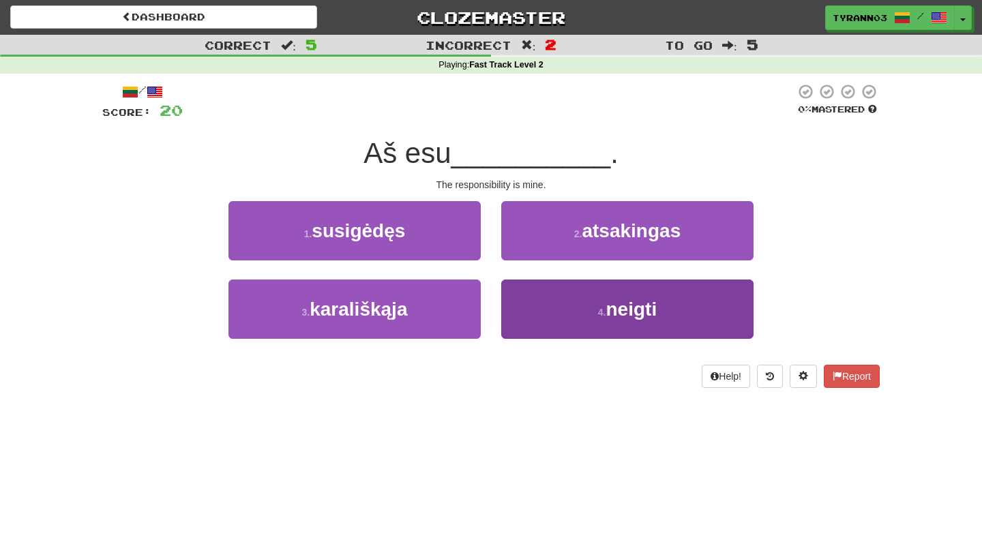
click at [544, 303] on button "4 . neigti" at bounding box center [627, 309] width 252 height 59
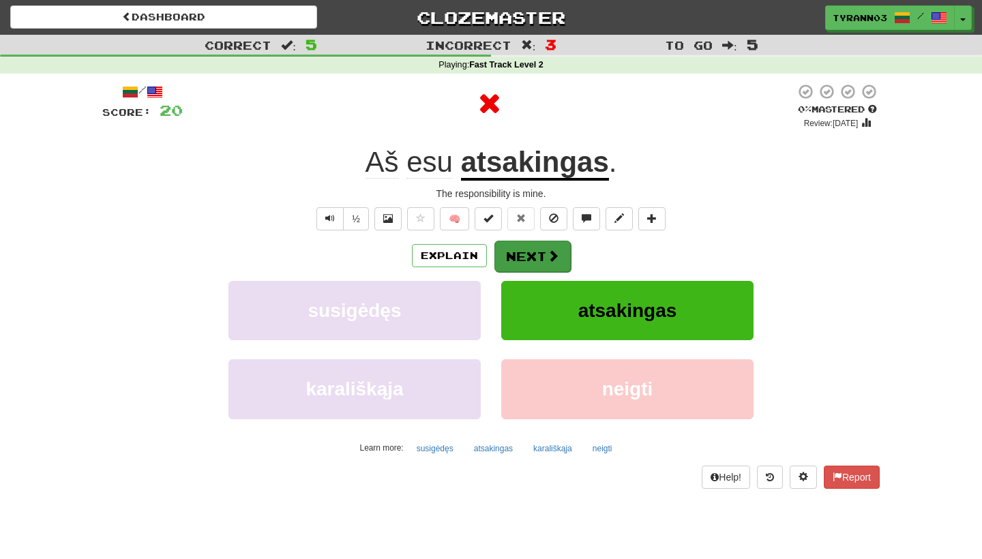
click at [534, 251] on button "Next" at bounding box center [532, 256] width 76 height 31
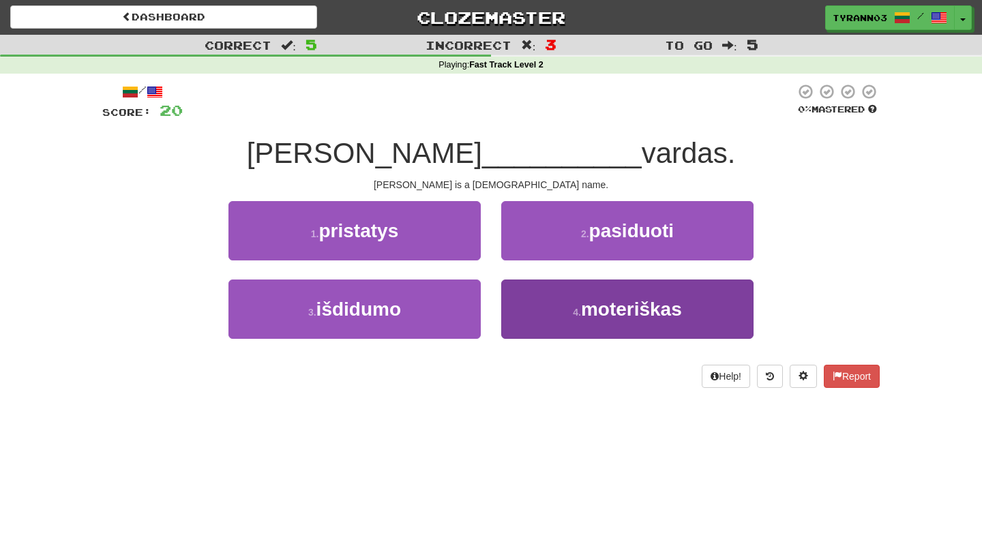
click at [543, 318] on button "4 . moteriškas" at bounding box center [627, 309] width 252 height 59
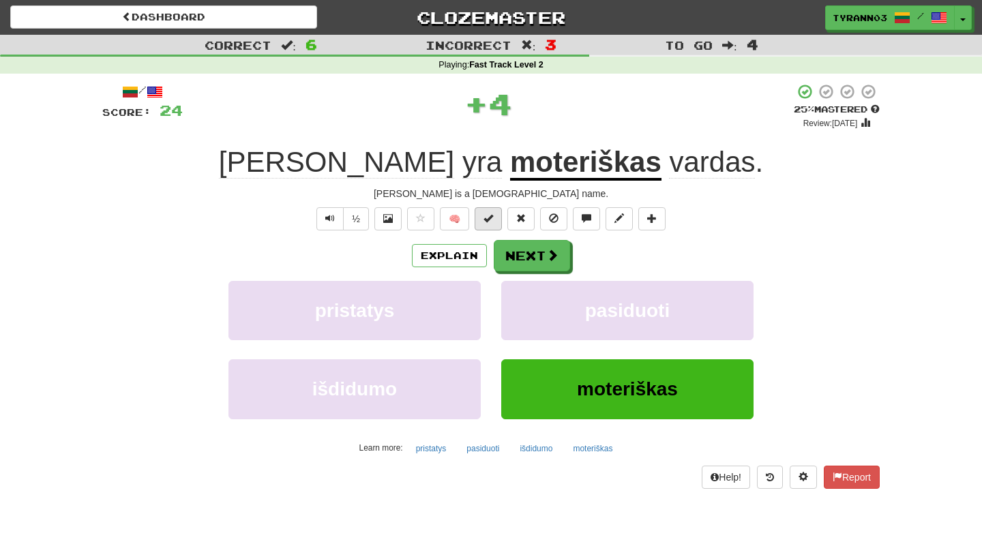
click at [490, 226] on button at bounding box center [488, 218] width 27 height 23
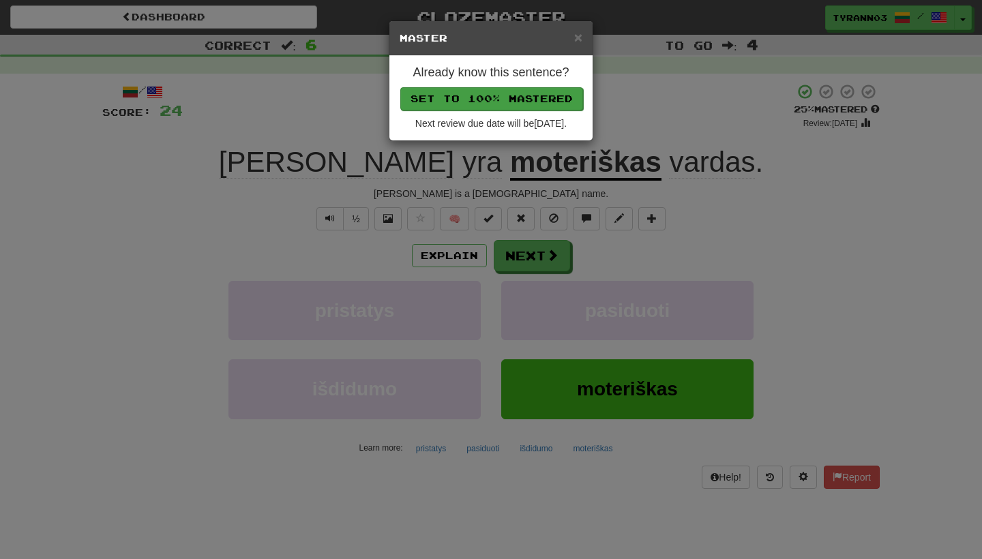
click at [533, 98] on button "Set to 100% Mastered" at bounding box center [491, 98] width 183 height 23
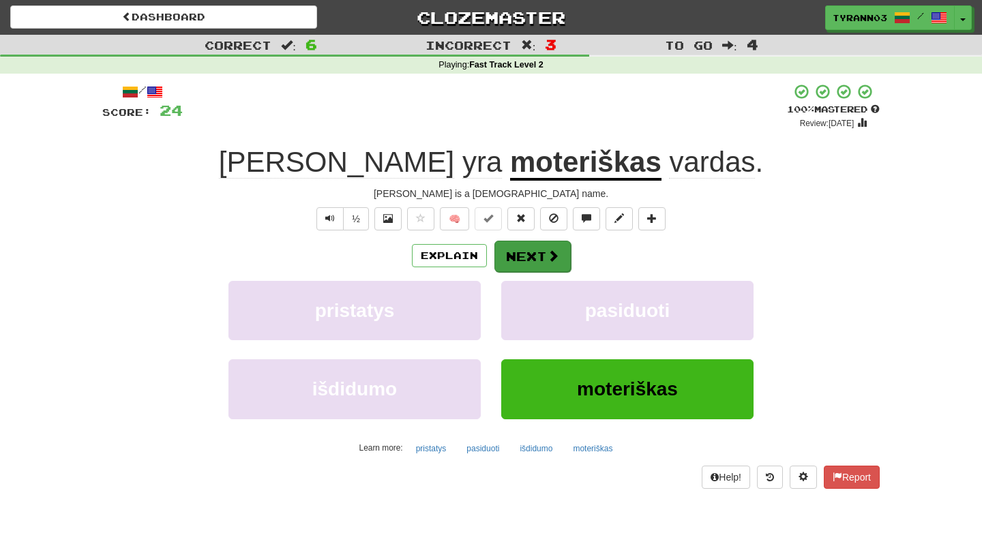
click at [532, 264] on button "Next" at bounding box center [532, 256] width 76 height 31
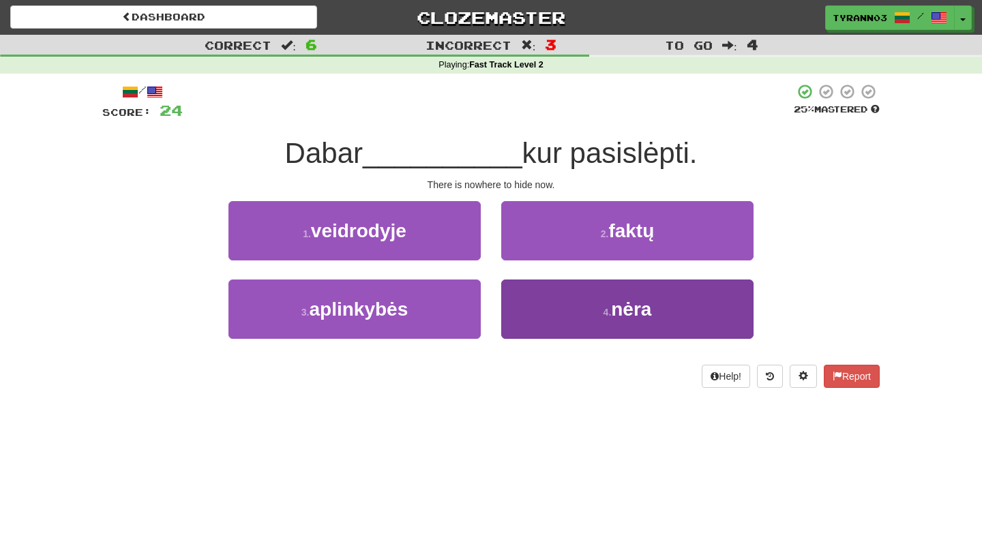
click at [547, 323] on button "4 . nėra" at bounding box center [627, 309] width 252 height 59
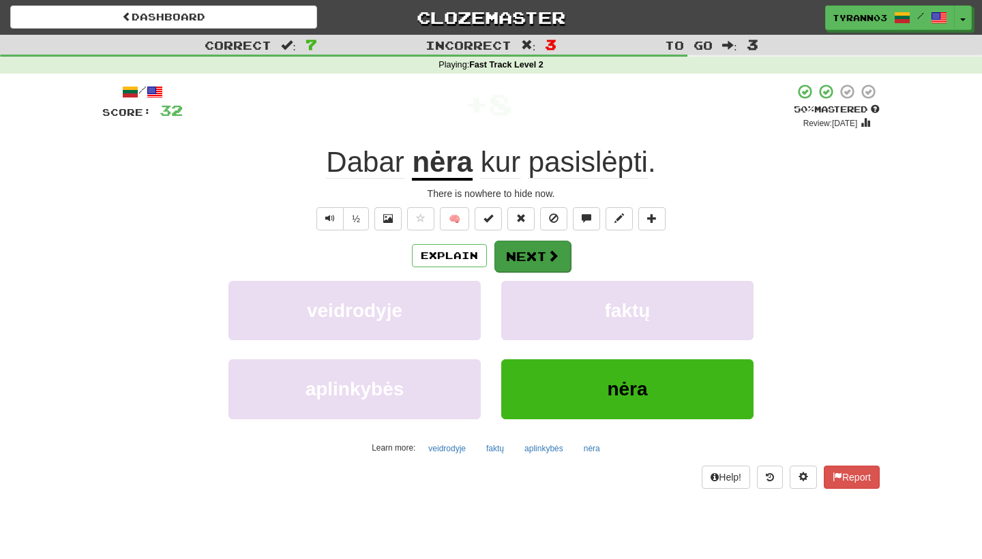
click at [528, 254] on button "Next" at bounding box center [532, 256] width 76 height 31
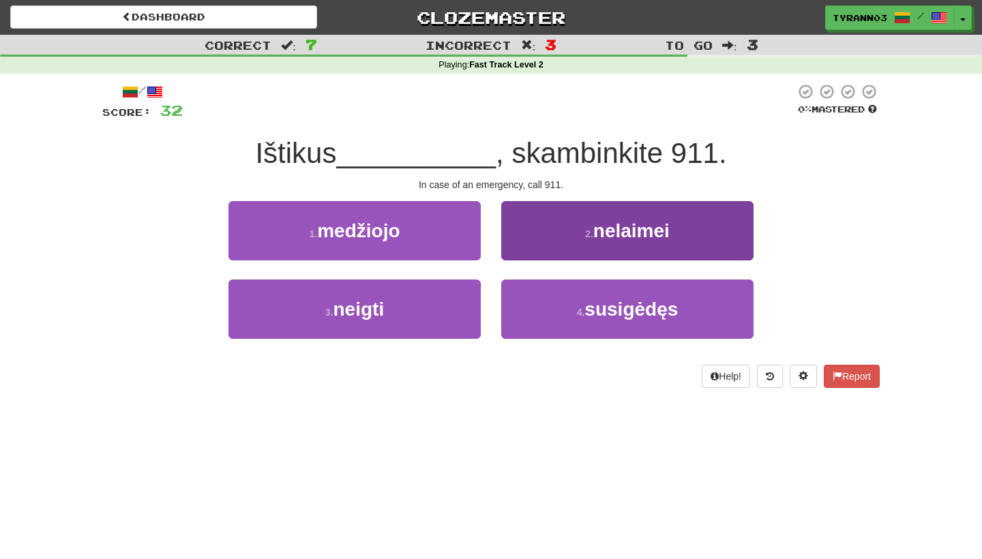
click at [545, 243] on button "2 . nelaimei" at bounding box center [627, 230] width 252 height 59
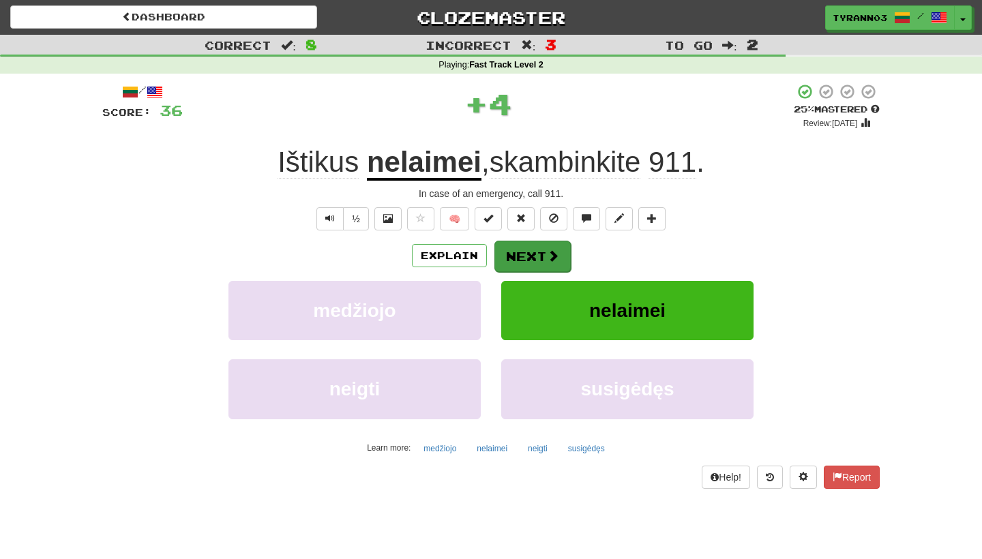
click at [542, 258] on button "Next" at bounding box center [532, 256] width 76 height 31
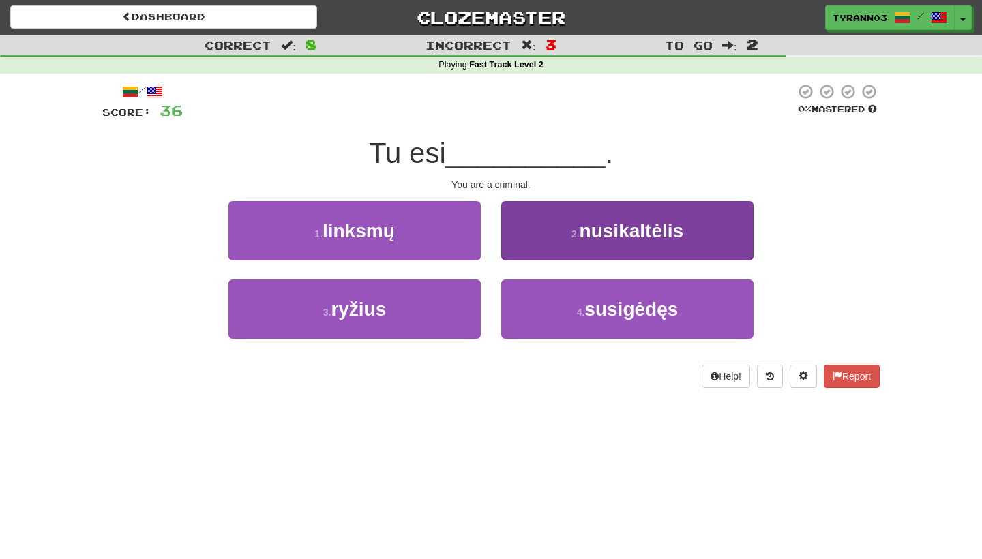
click at [541, 243] on button "2 . nusikaltėlis" at bounding box center [627, 230] width 252 height 59
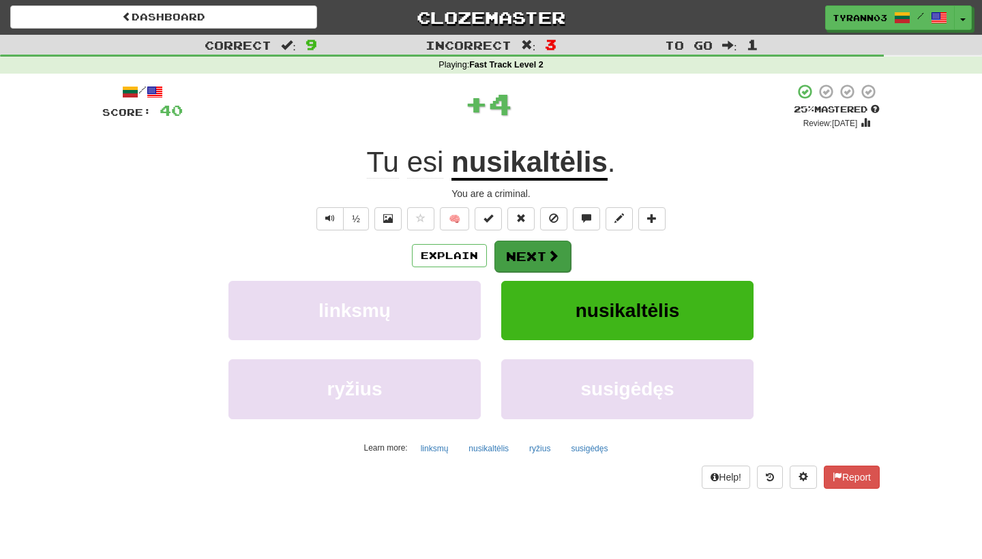
click at [532, 254] on button "Next" at bounding box center [532, 256] width 76 height 31
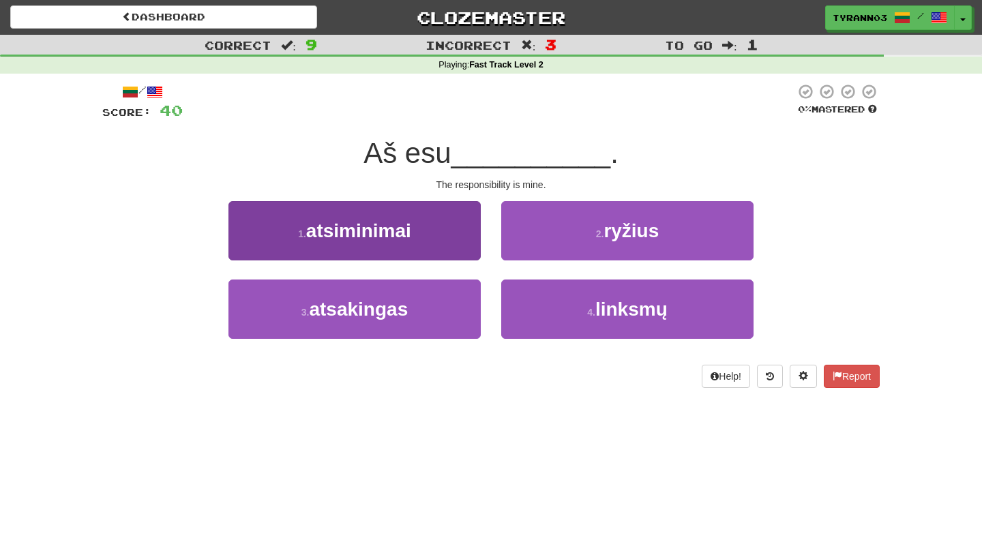
click at [460, 247] on button "1 . atsiminimai" at bounding box center [354, 230] width 252 height 59
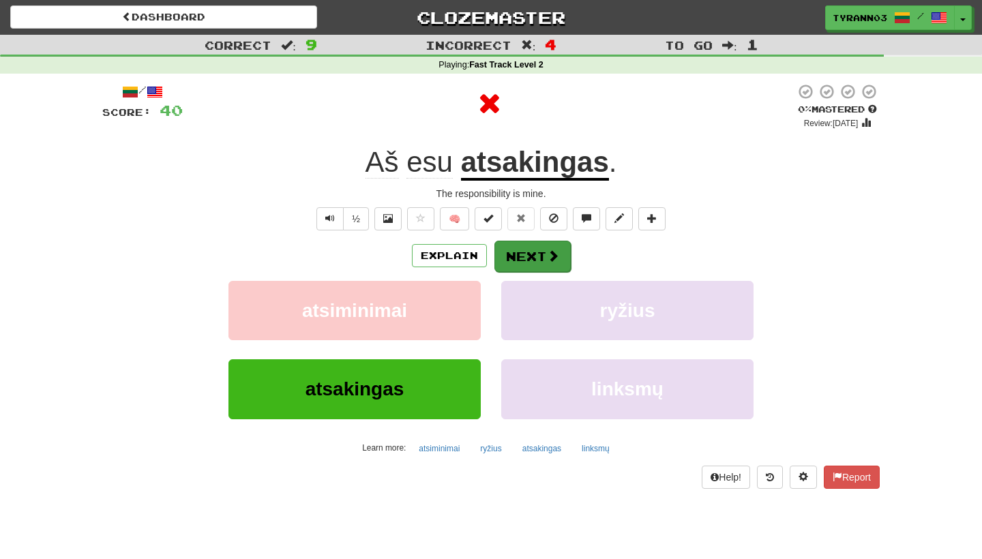
click at [520, 265] on button "Next" at bounding box center [532, 256] width 76 height 31
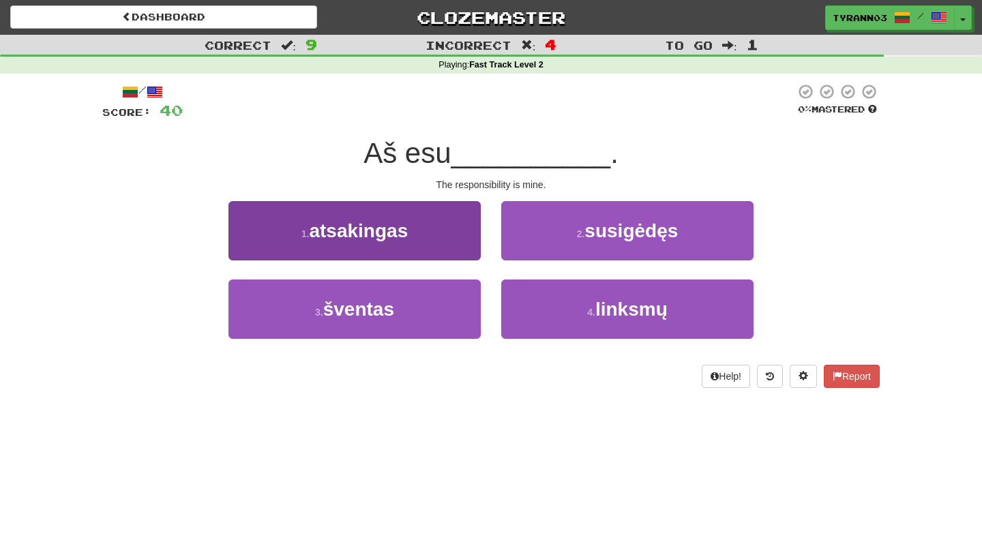
click at [466, 228] on button "1 . atsakingas" at bounding box center [354, 230] width 252 height 59
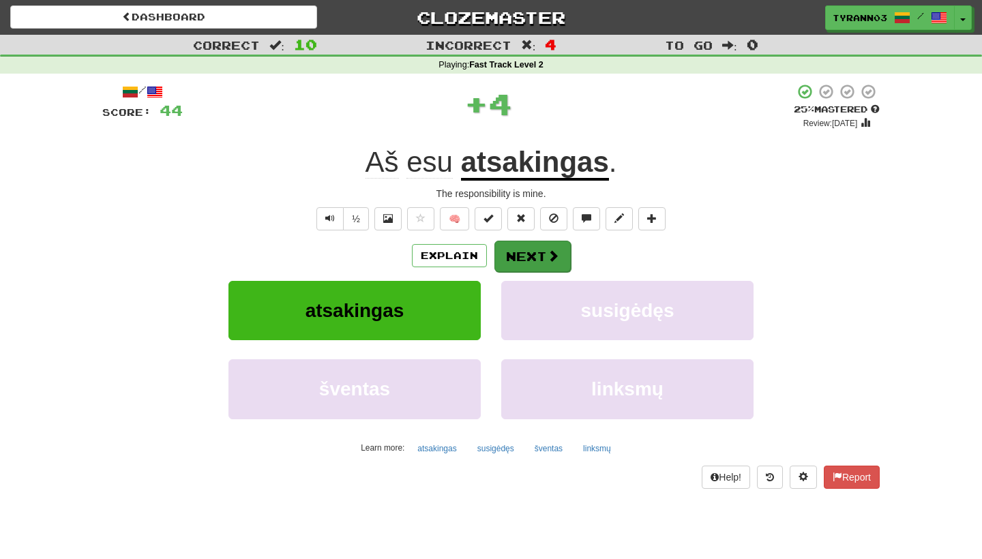
click at [517, 248] on button "Next" at bounding box center [532, 256] width 76 height 31
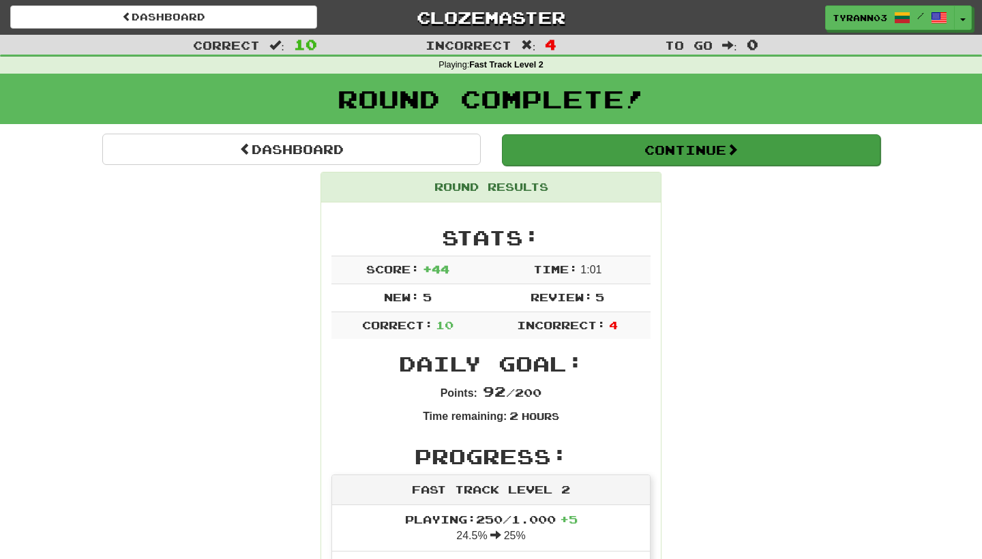
click at [607, 143] on button "Continue" at bounding box center [691, 149] width 378 height 31
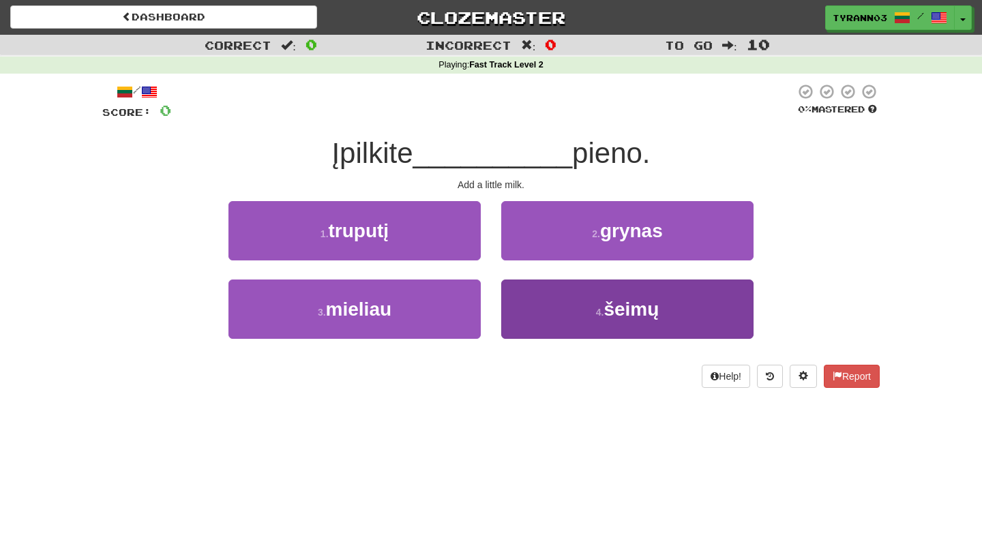
click at [530, 310] on button "4 . šeimų" at bounding box center [627, 309] width 252 height 59
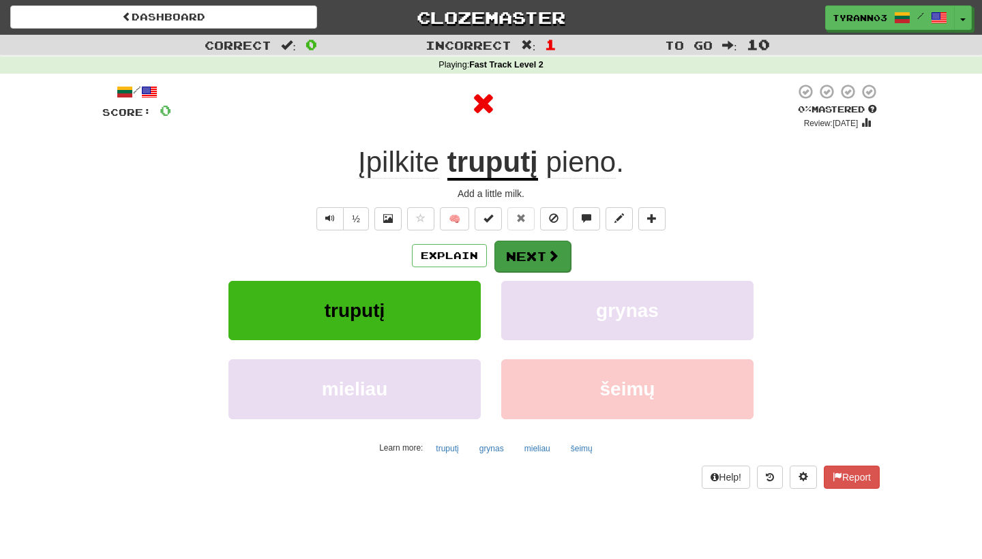
click at [539, 257] on button "Next" at bounding box center [532, 256] width 76 height 31
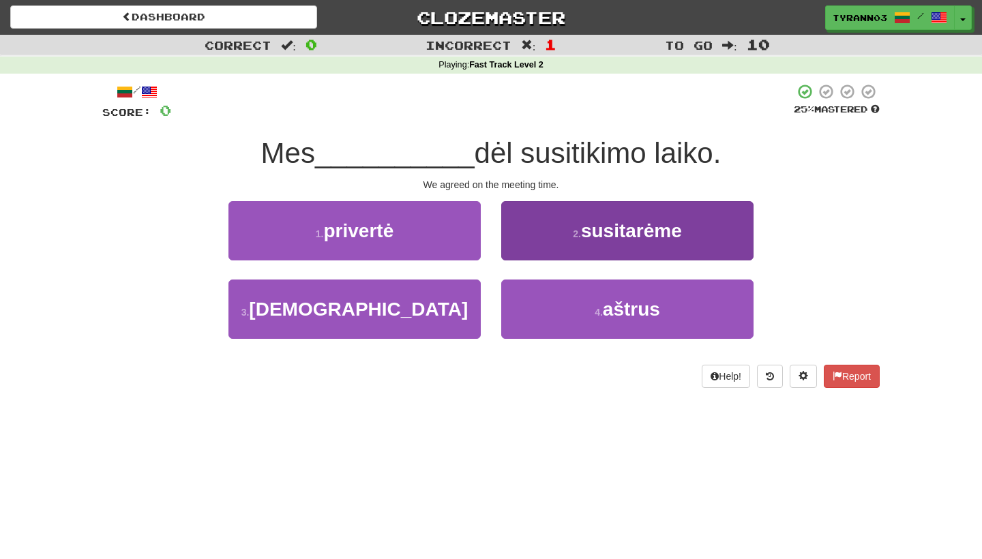
click at [545, 243] on button "2 . susitarėme" at bounding box center [627, 230] width 252 height 59
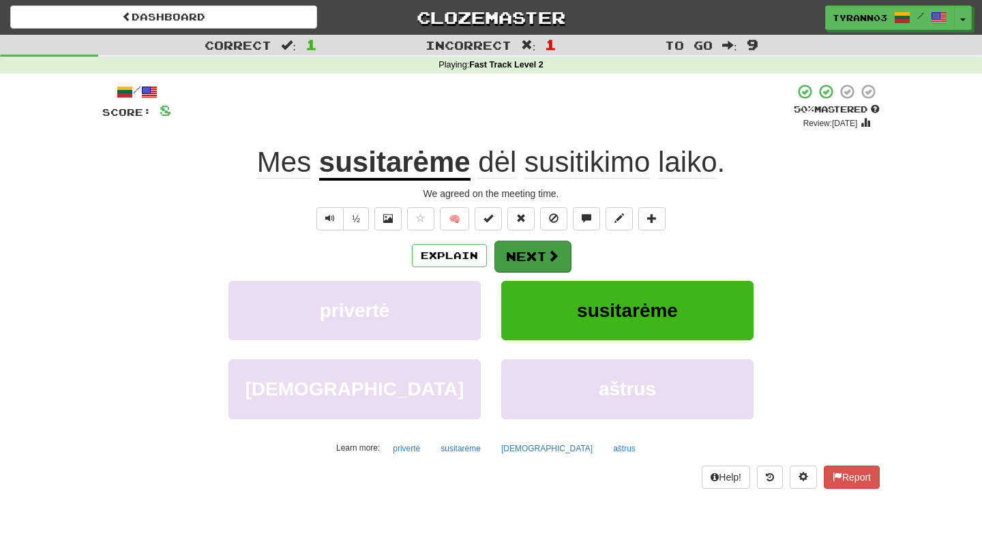
click at [543, 252] on button "Next" at bounding box center [532, 256] width 76 height 31
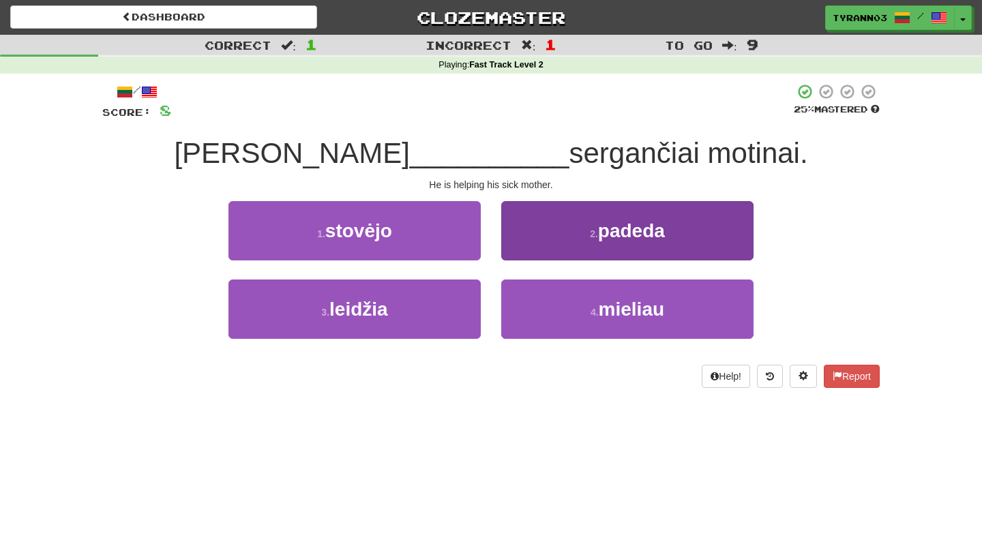
click at [577, 245] on button "2 . [GEOGRAPHIC_DATA]" at bounding box center [627, 230] width 252 height 59
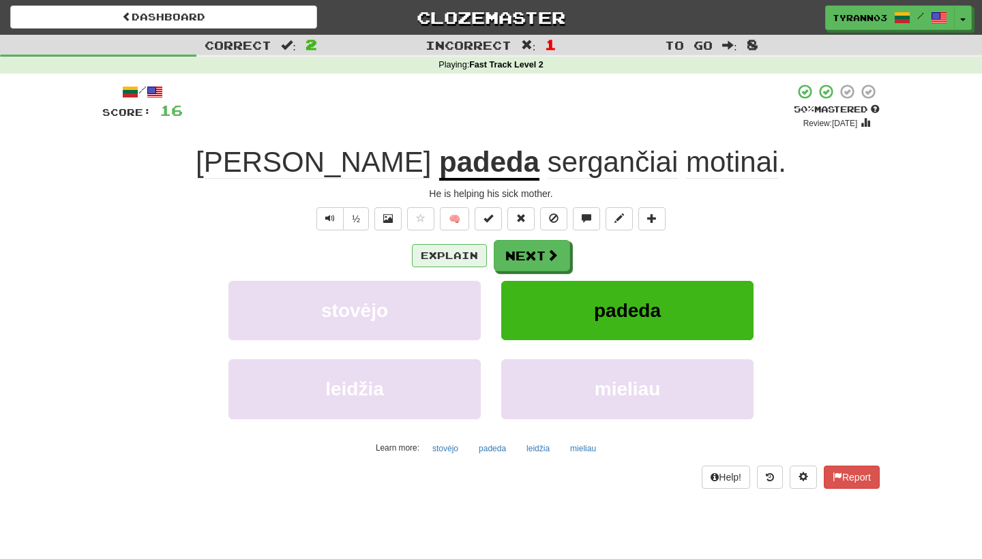
click at [447, 254] on button "Explain" at bounding box center [449, 255] width 75 height 23
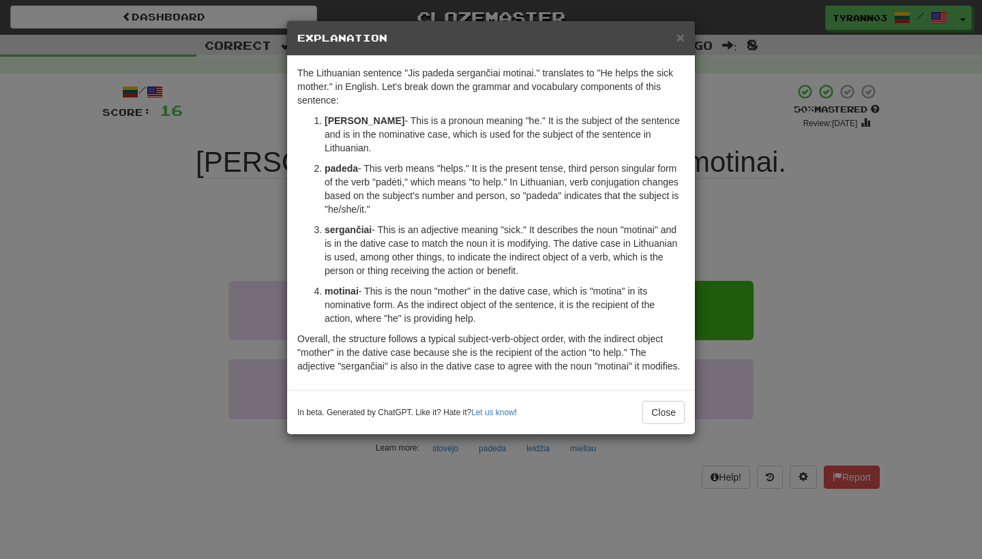
click at [245, 231] on div "× Explanation The Lithuanian sentence "Jis padeda sergančiai motinai." translat…" at bounding box center [491, 279] width 982 height 559
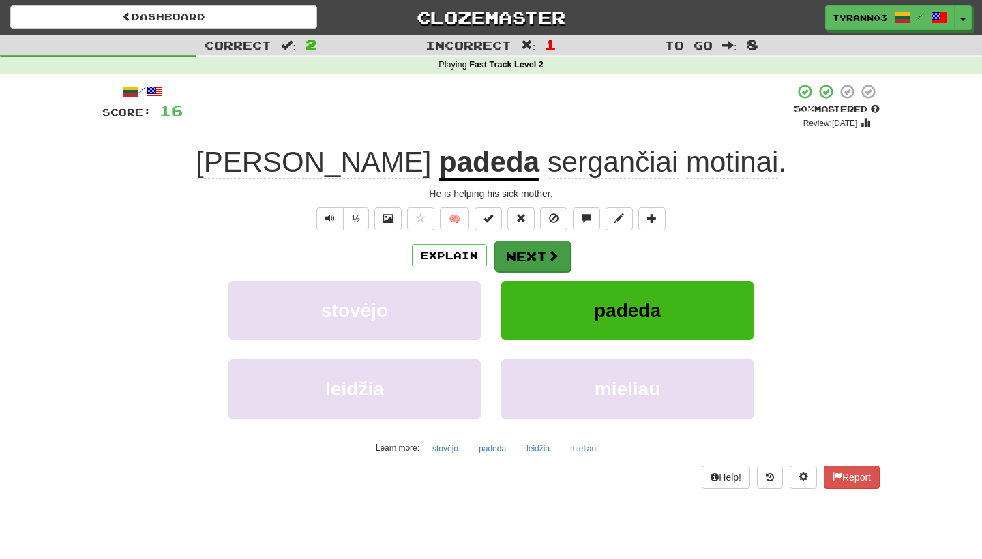
click at [529, 254] on button "Next" at bounding box center [532, 256] width 76 height 31
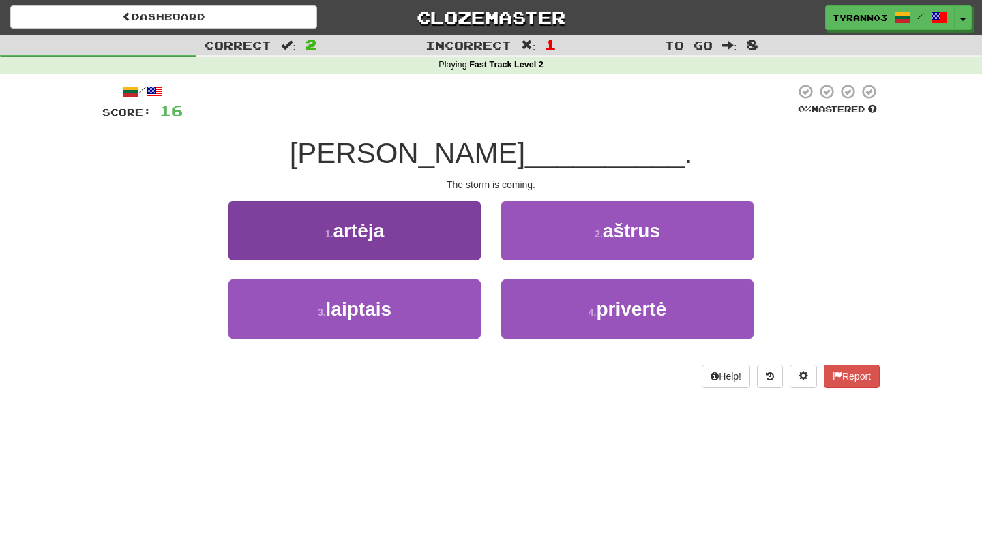
click at [398, 242] on button "1 . artėja" at bounding box center [354, 230] width 252 height 59
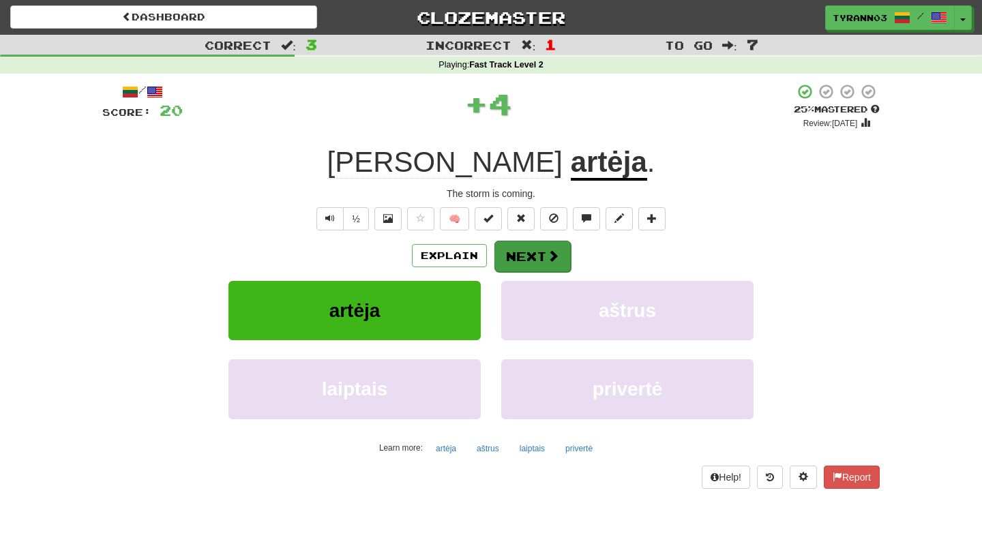
click at [505, 260] on button "Next" at bounding box center [532, 256] width 76 height 31
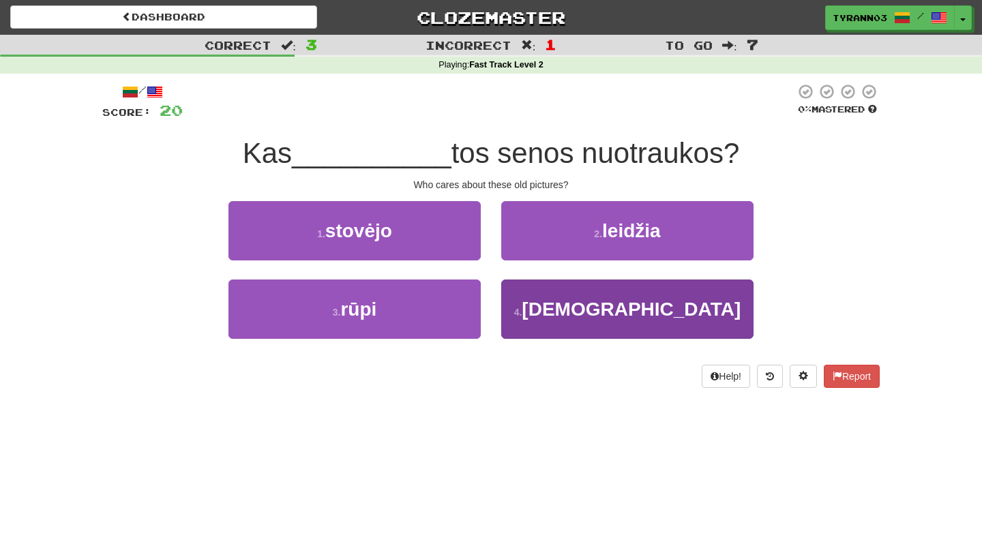
click at [544, 288] on button "4 . išrinktasis" at bounding box center [627, 309] width 252 height 59
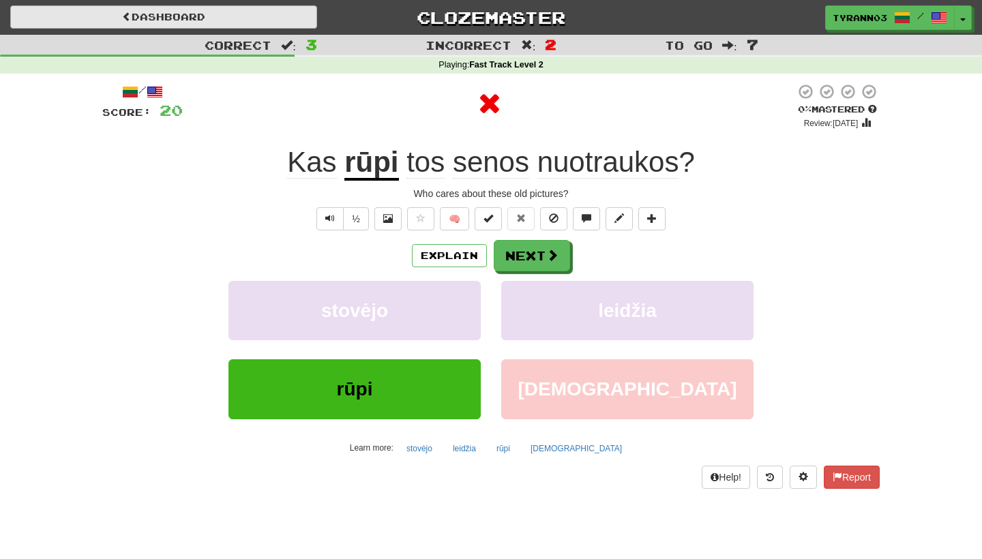
click at [275, 9] on link "Dashboard" at bounding box center [163, 16] width 307 height 23
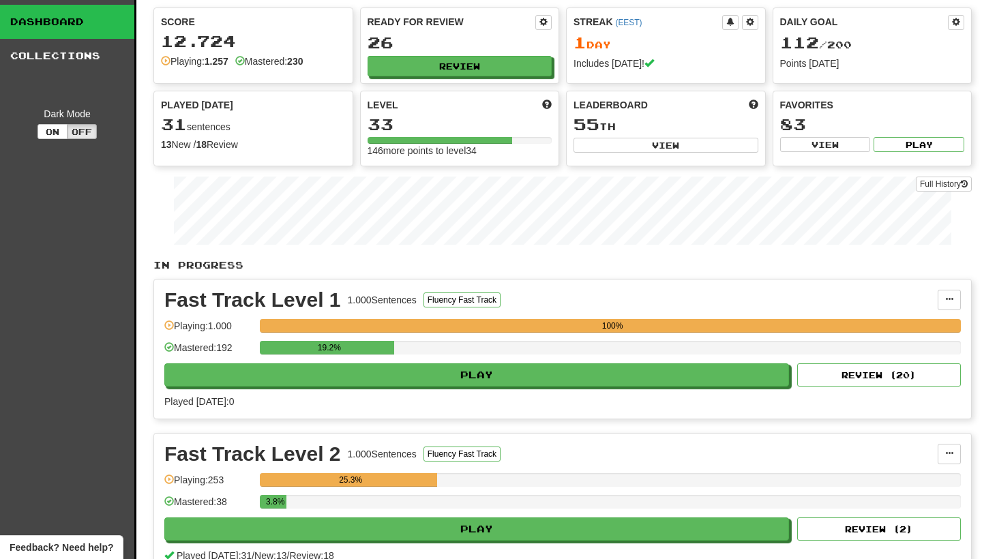
scroll to position [61, 0]
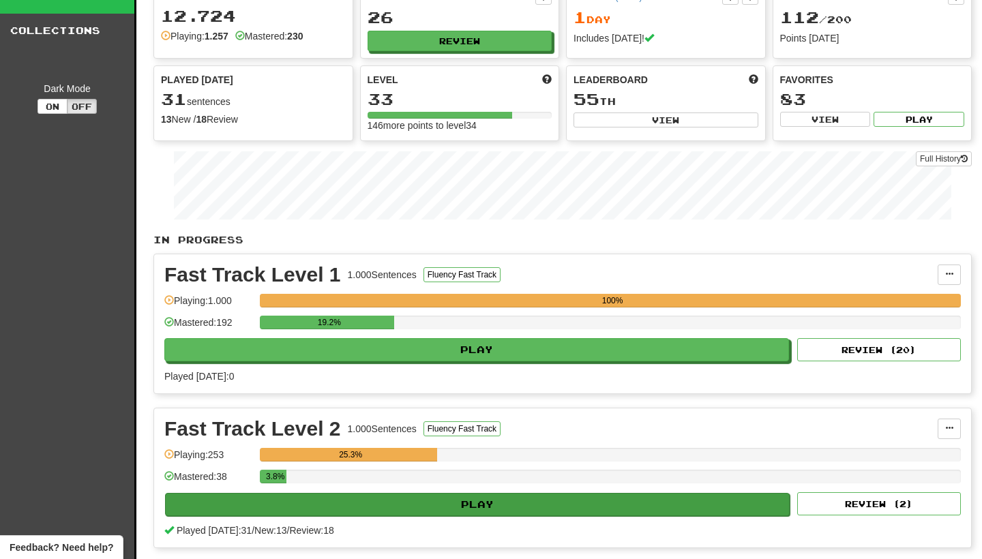
click at [429, 499] on button "Play" at bounding box center [477, 504] width 625 height 23
select select "**"
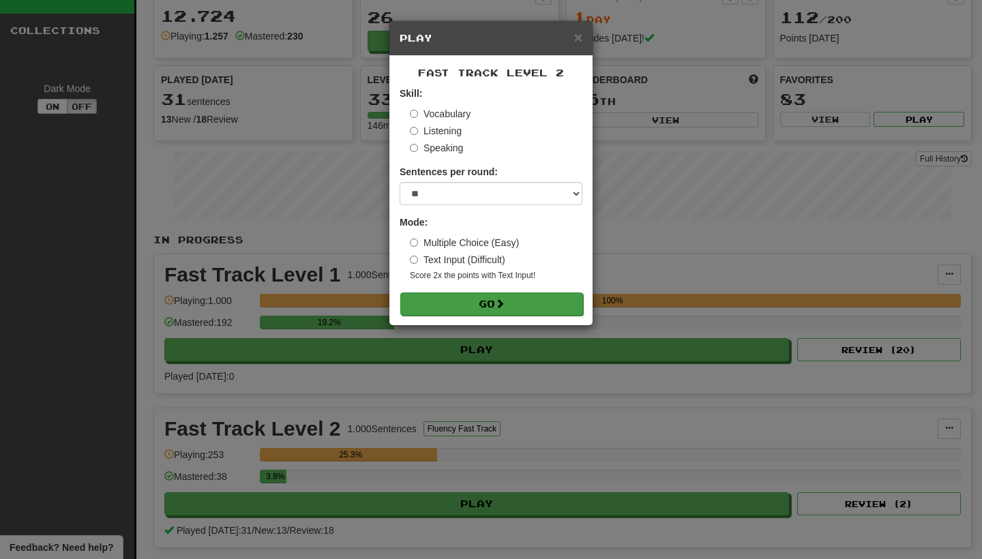
click at [505, 299] on span at bounding box center [500, 304] width 10 height 10
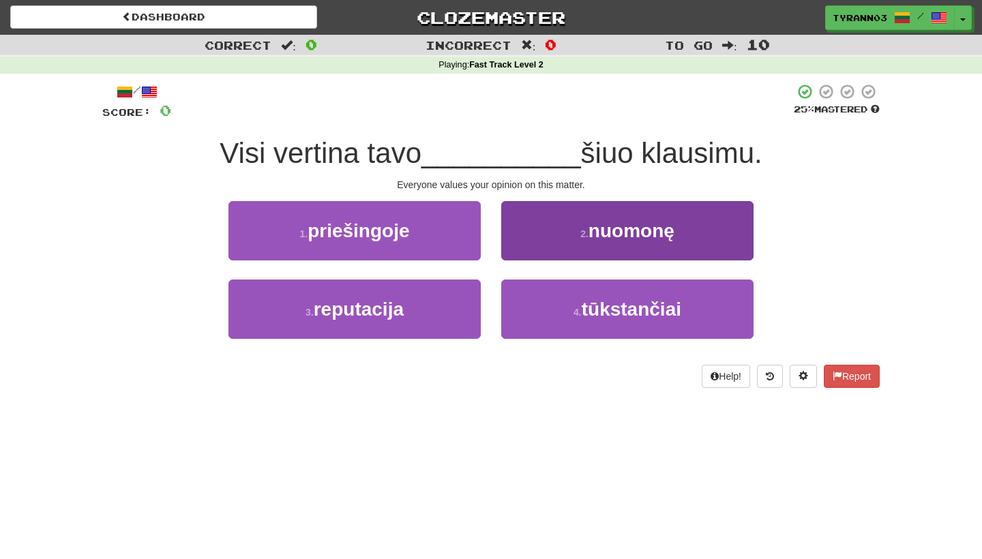
click at [528, 240] on button "2 . nuomonę" at bounding box center [627, 230] width 252 height 59
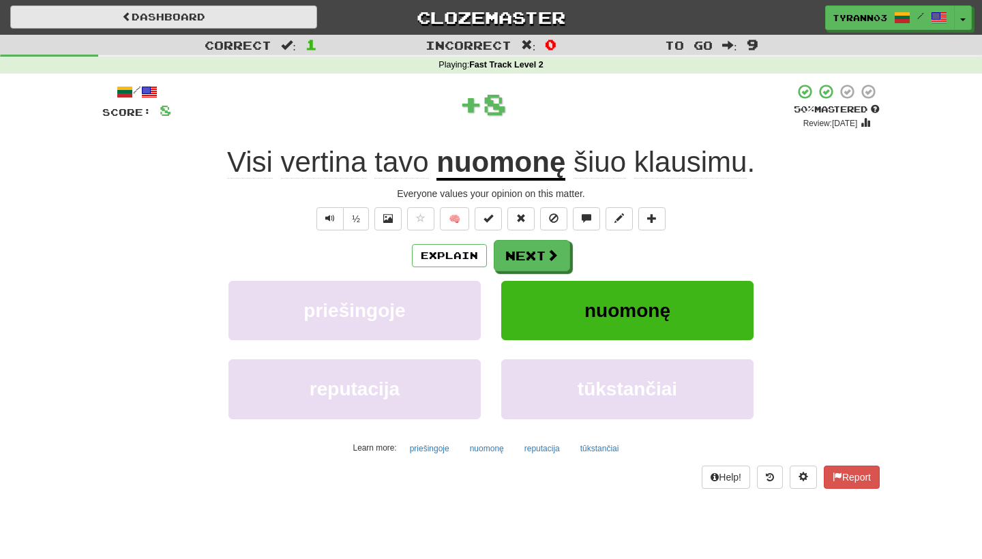
click at [298, 25] on link "Dashboard" at bounding box center [163, 16] width 307 height 23
